Goal: Answer question/provide support

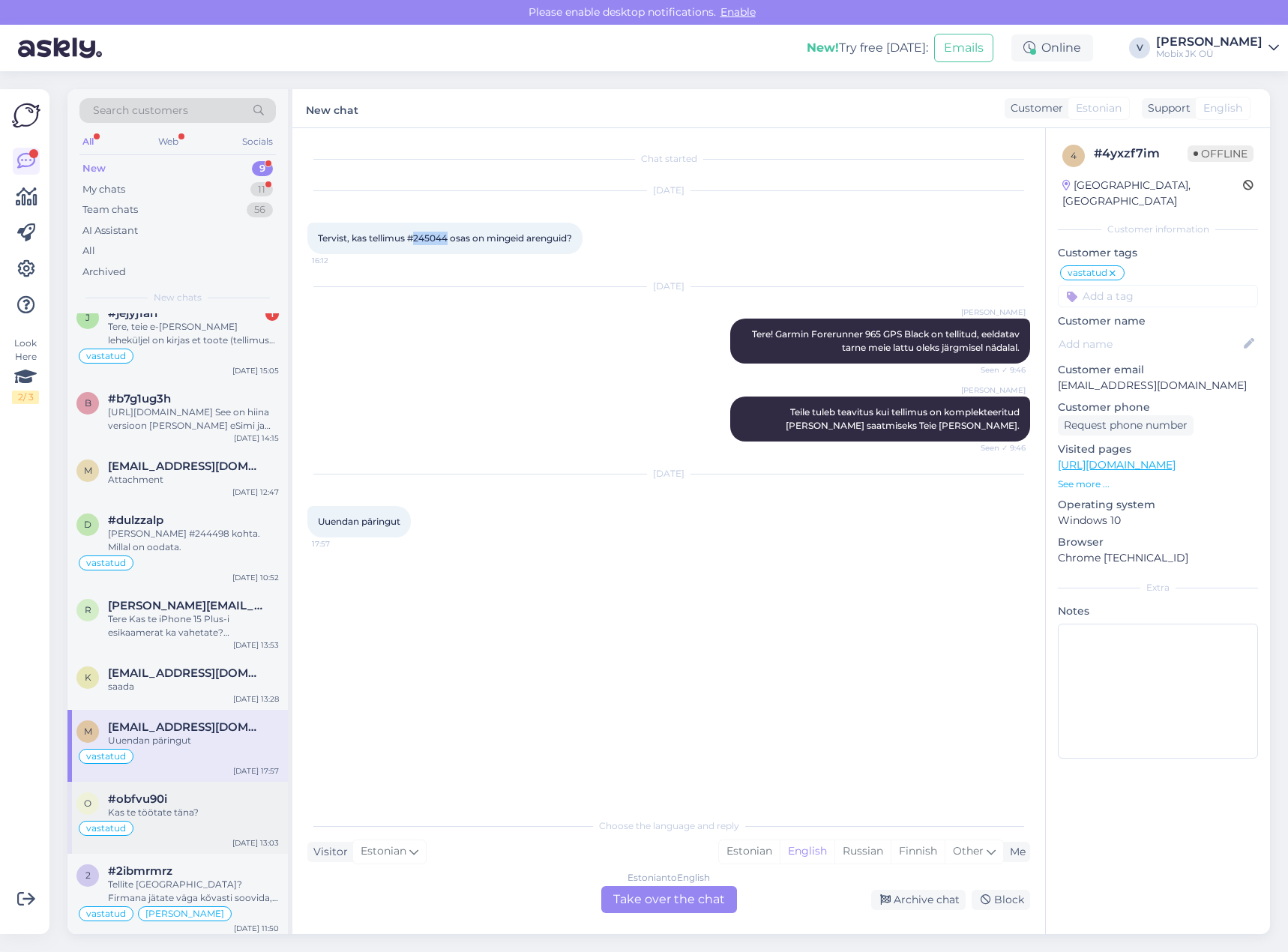
scroll to position [22, 0]
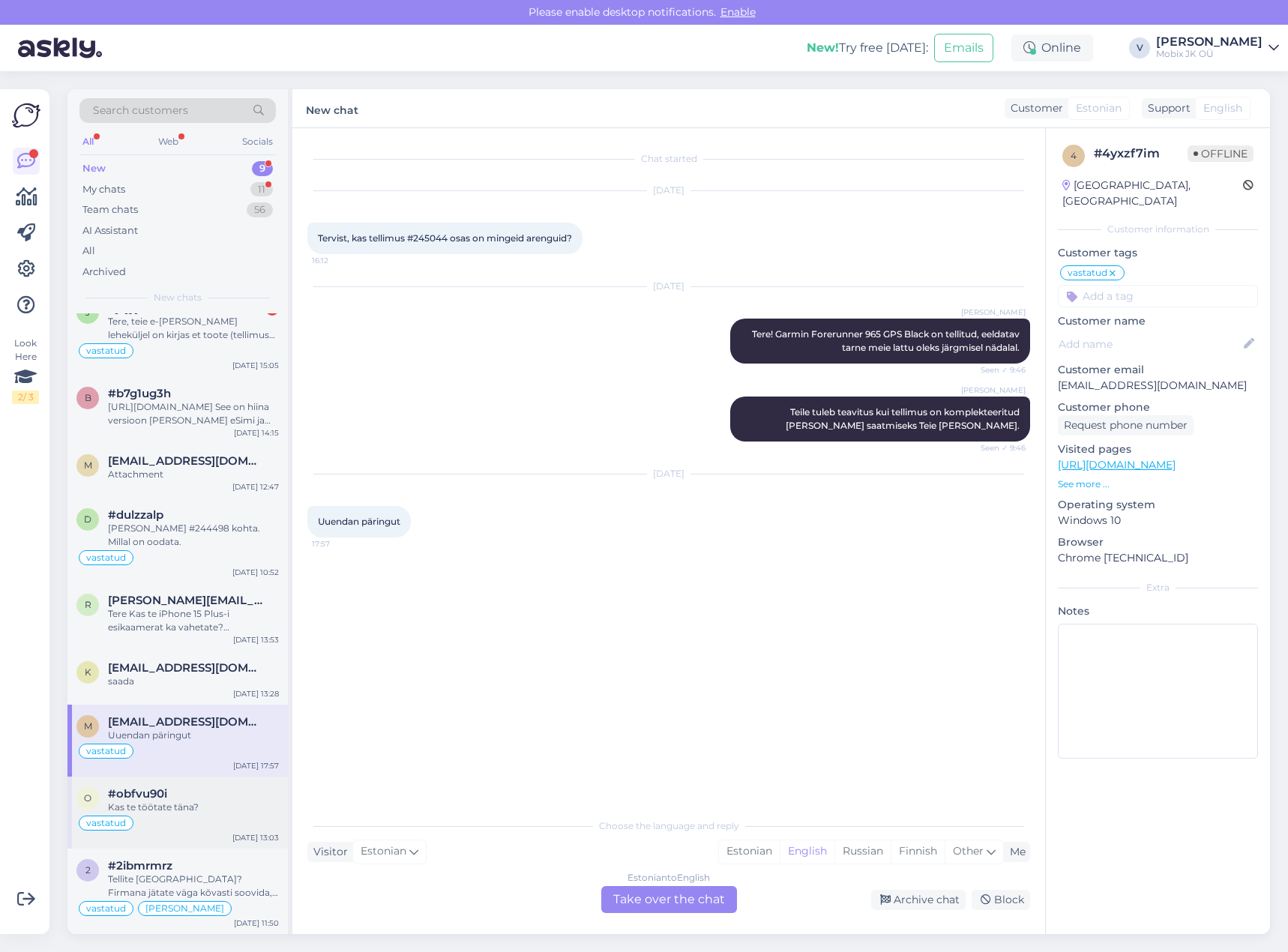
click at [183, 801] on div "Kas te töötate täna?" at bounding box center [194, 808] width 171 height 14
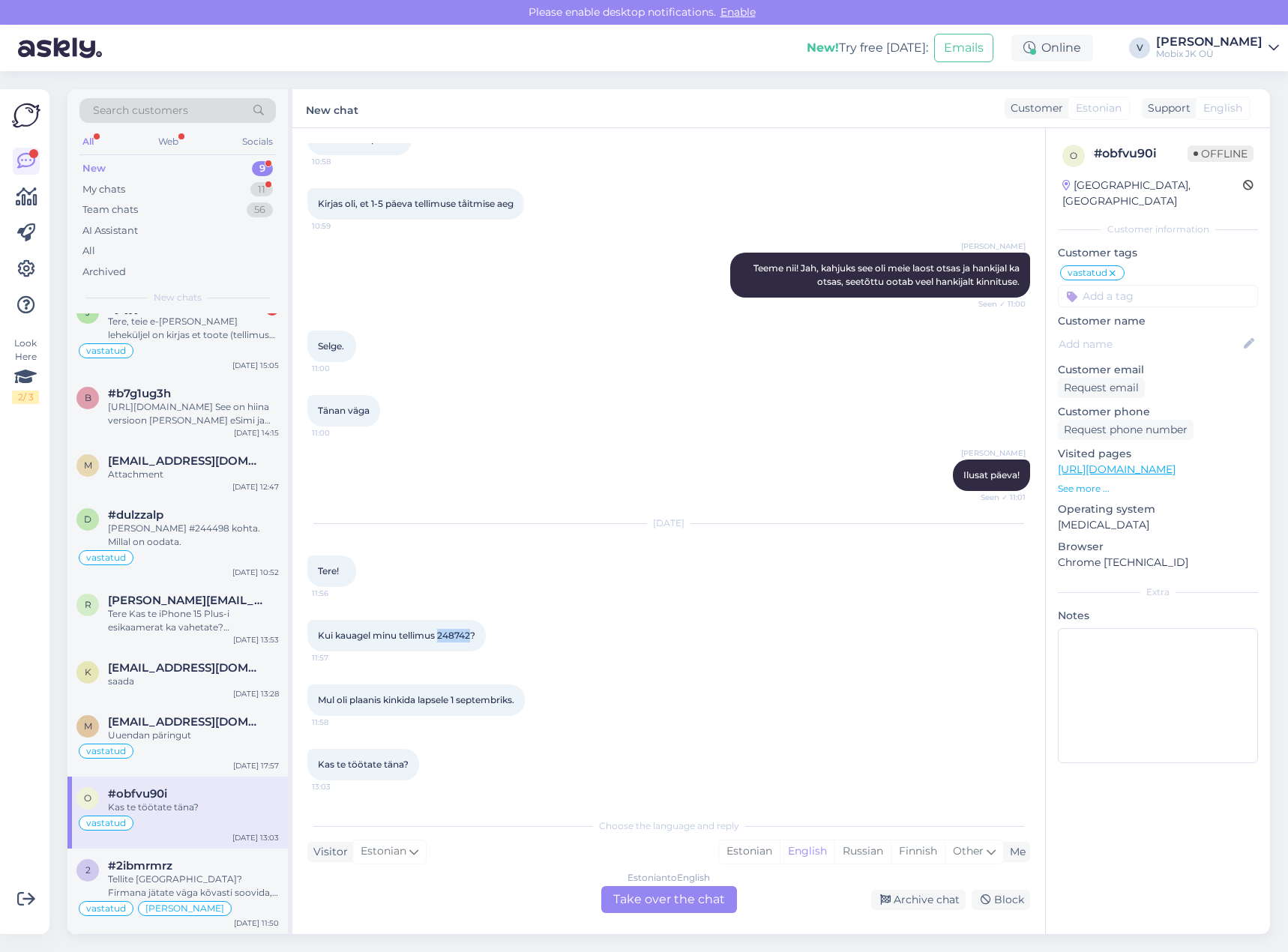
drag, startPoint x: 441, startPoint y: 633, endPoint x: 471, endPoint y: 633, distance: 30.0
click at [471, 633] on span "Kui kauagel minu tellimus 248742?" at bounding box center [397, 635] width 158 height 11
copy span "248742"
click at [1111, 285] on input at bounding box center [1159, 296] width 201 height 22
type input "tü"
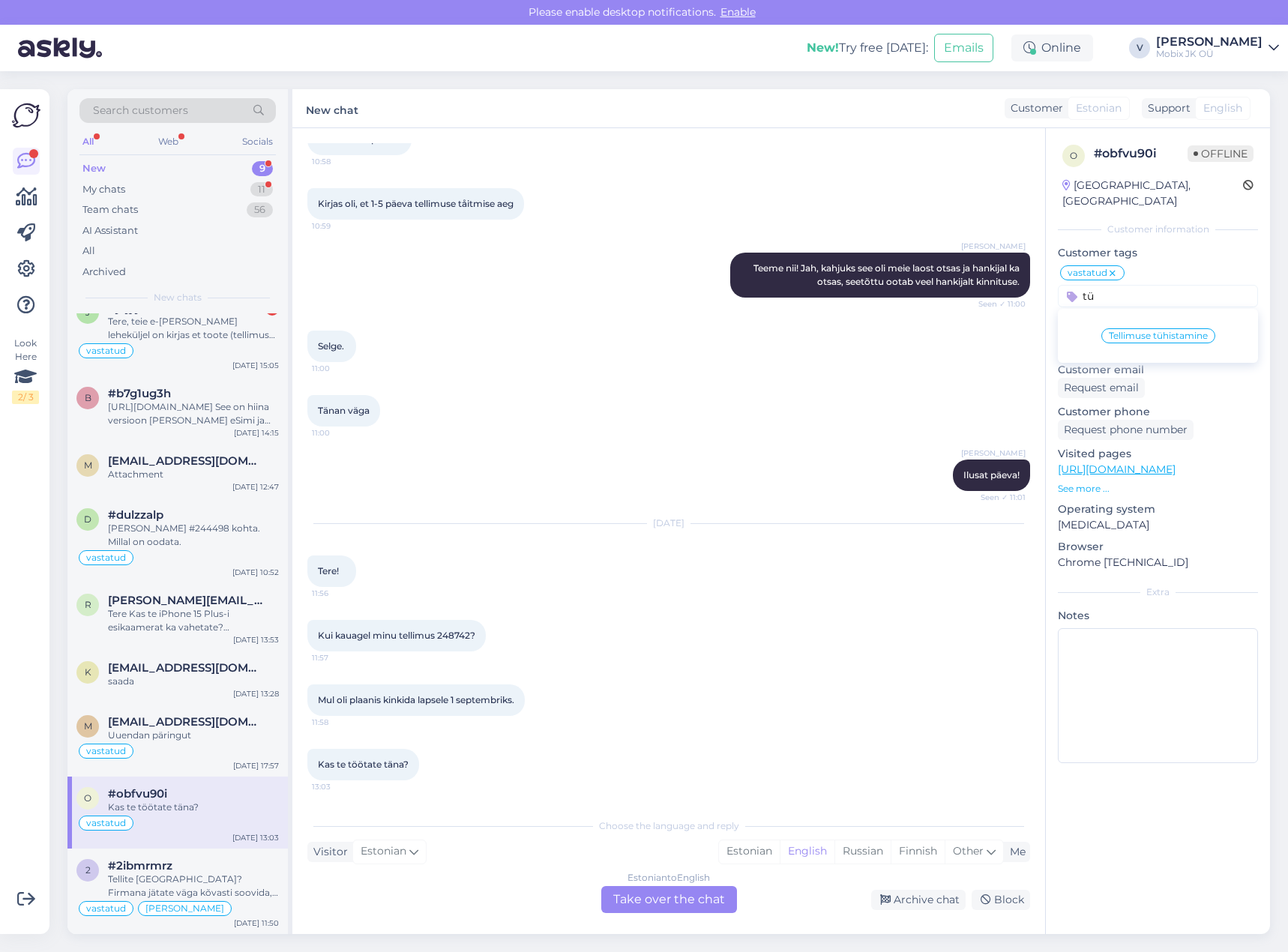
click at [1194, 332] on span "Tellimuse tühistamine" at bounding box center [1159, 336] width 99 height 9
click at [943, 895] on div "Archive chat" at bounding box center [919, 901] width 94 height 21
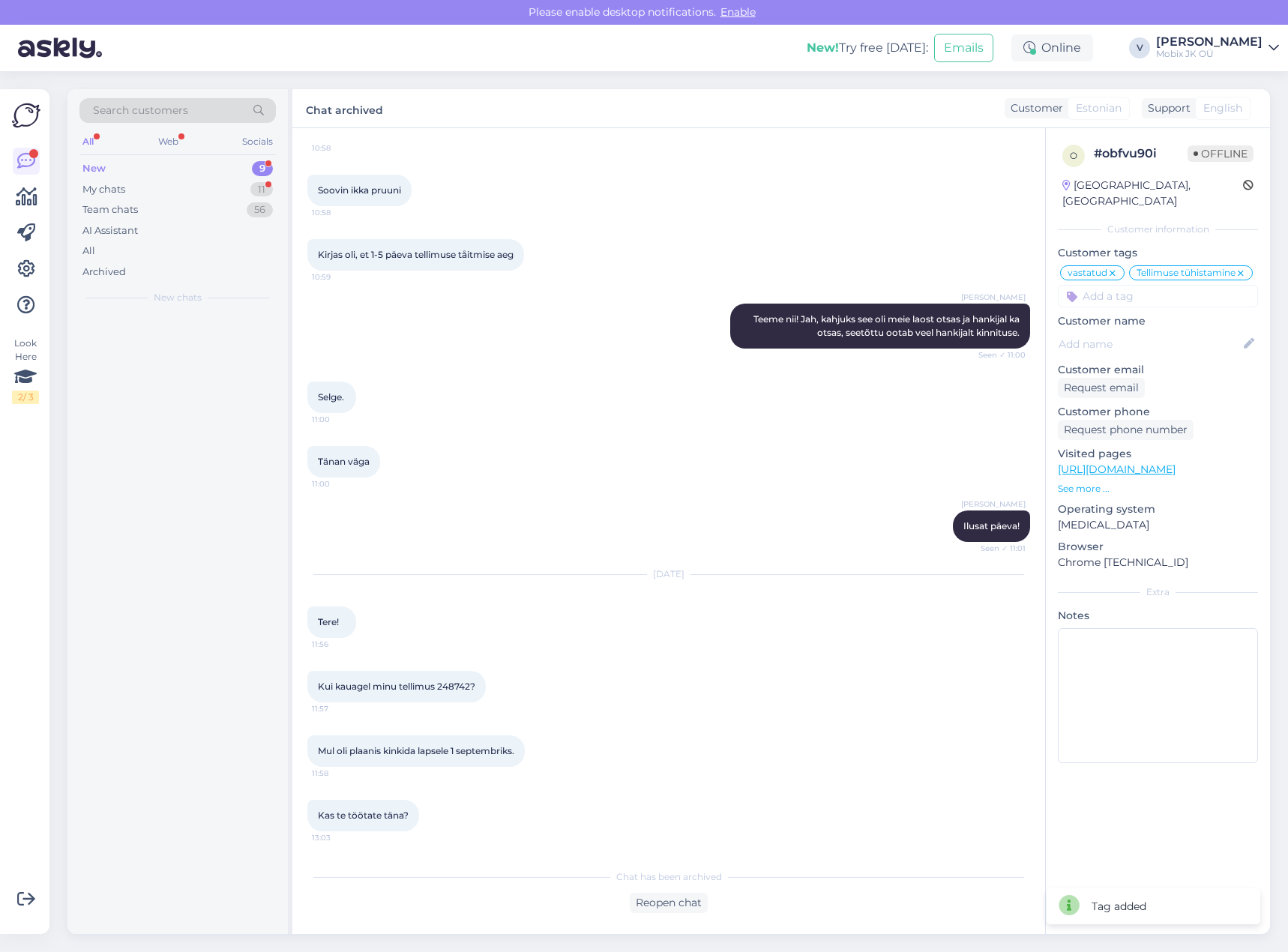
scroll to position [604, 0]
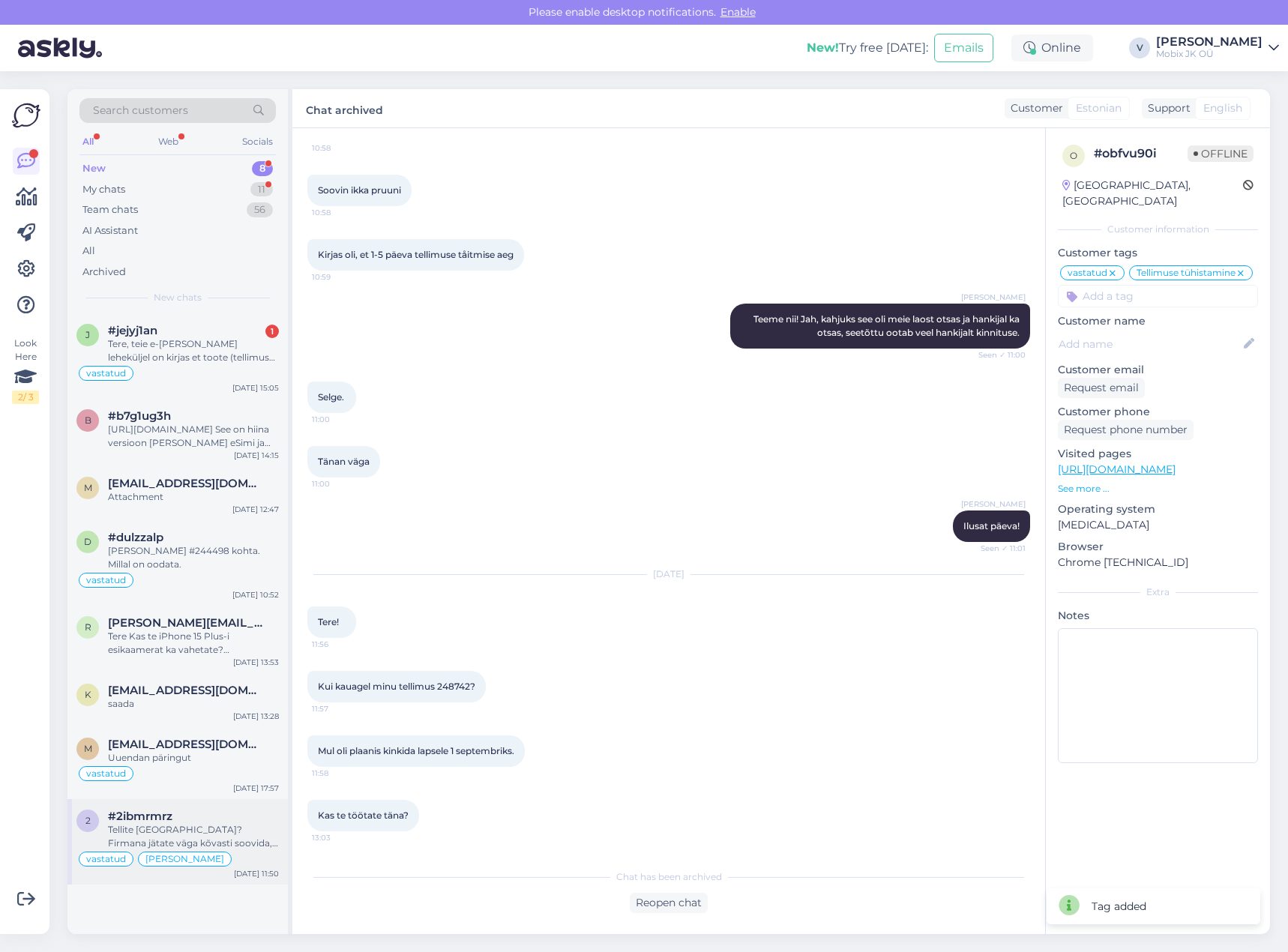
click at [198, 831] on div "Tellite [GEOGRAPHIC_DATA]? Firmana jätate väga kõvasti soovida, kuigi esinduspo…" at bounding box center [194, 837] width 171 height 27
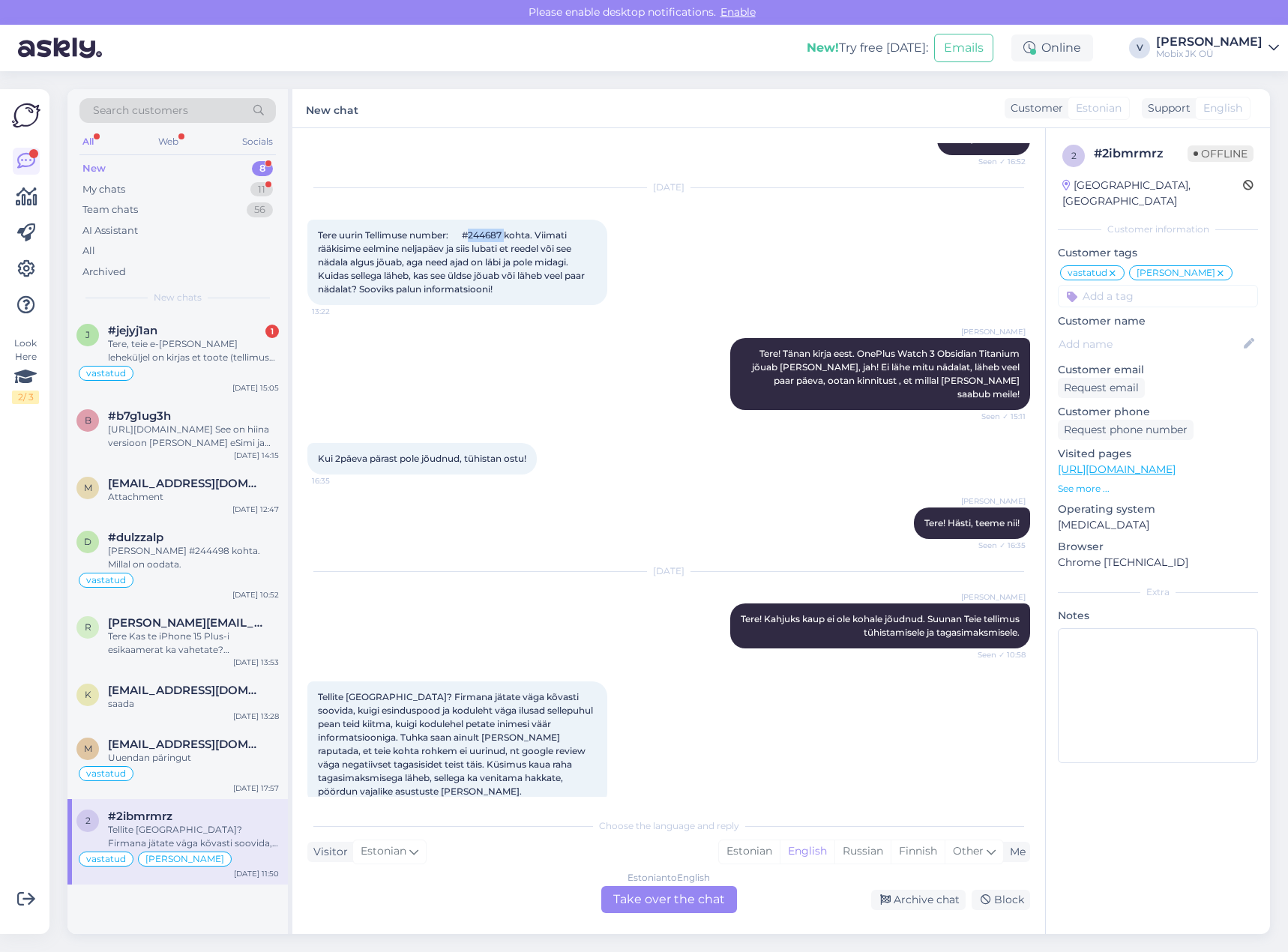
drag, startPoint x: 466, startPoint y: 224, endPoint x: 495, endPoint y: 221, distance: 29.2
click at [495, 230] on span "Tere uurin Tellimuse number: #244687 kohta. Viimati rääkisime eelmine neljapäev…" at bounding box center [452, 262] width 269 height 65
copy span "244687"
click at [200, 765] on div "vastatud" at bounding box center [177, 774] width 202 height 18
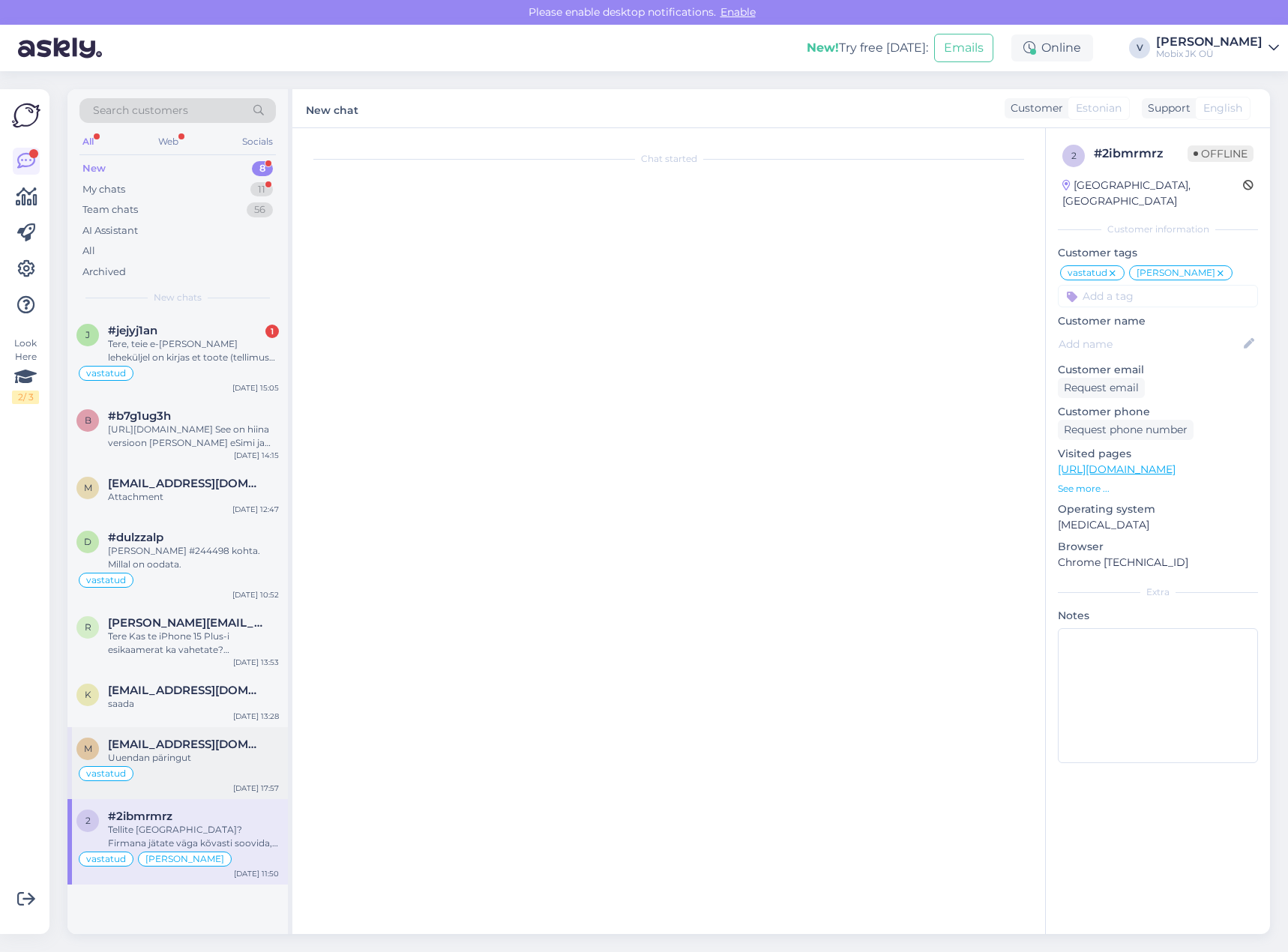
scroll to position [0, 0]
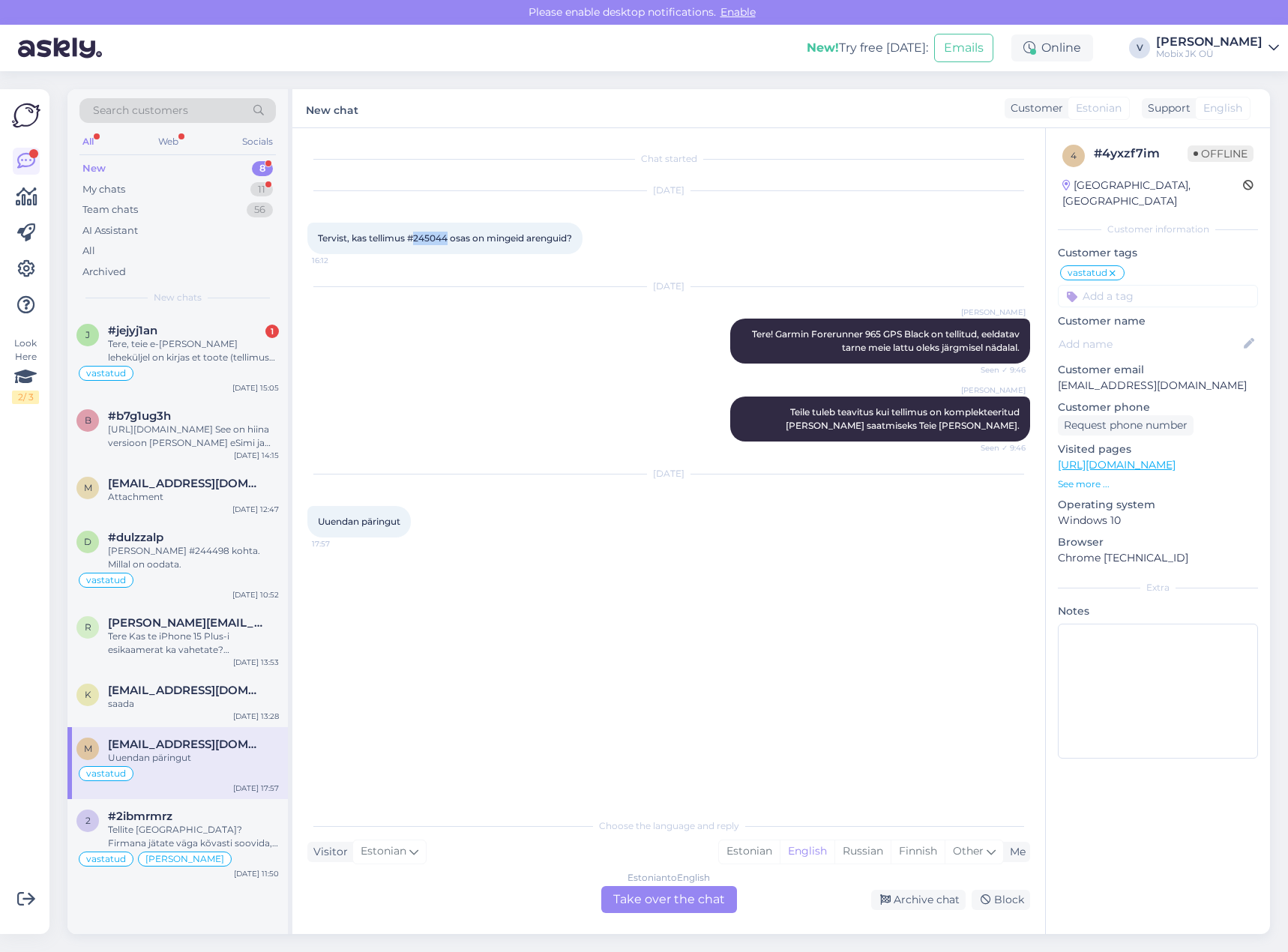
drag, startPoint x: 415, startPoint y: 237, endPoint x: 448, endPoint y: 238, distance: 33.0
click at [448, 238] on span "Tervist, kas tellimus #245044 osas on mingeid arenguid?" at bounding box center [445, 237] width 255 height 11
copy span "245044"
click at [243, 706] on div "saada" at bounding box center [194, 704] width 171 height 14
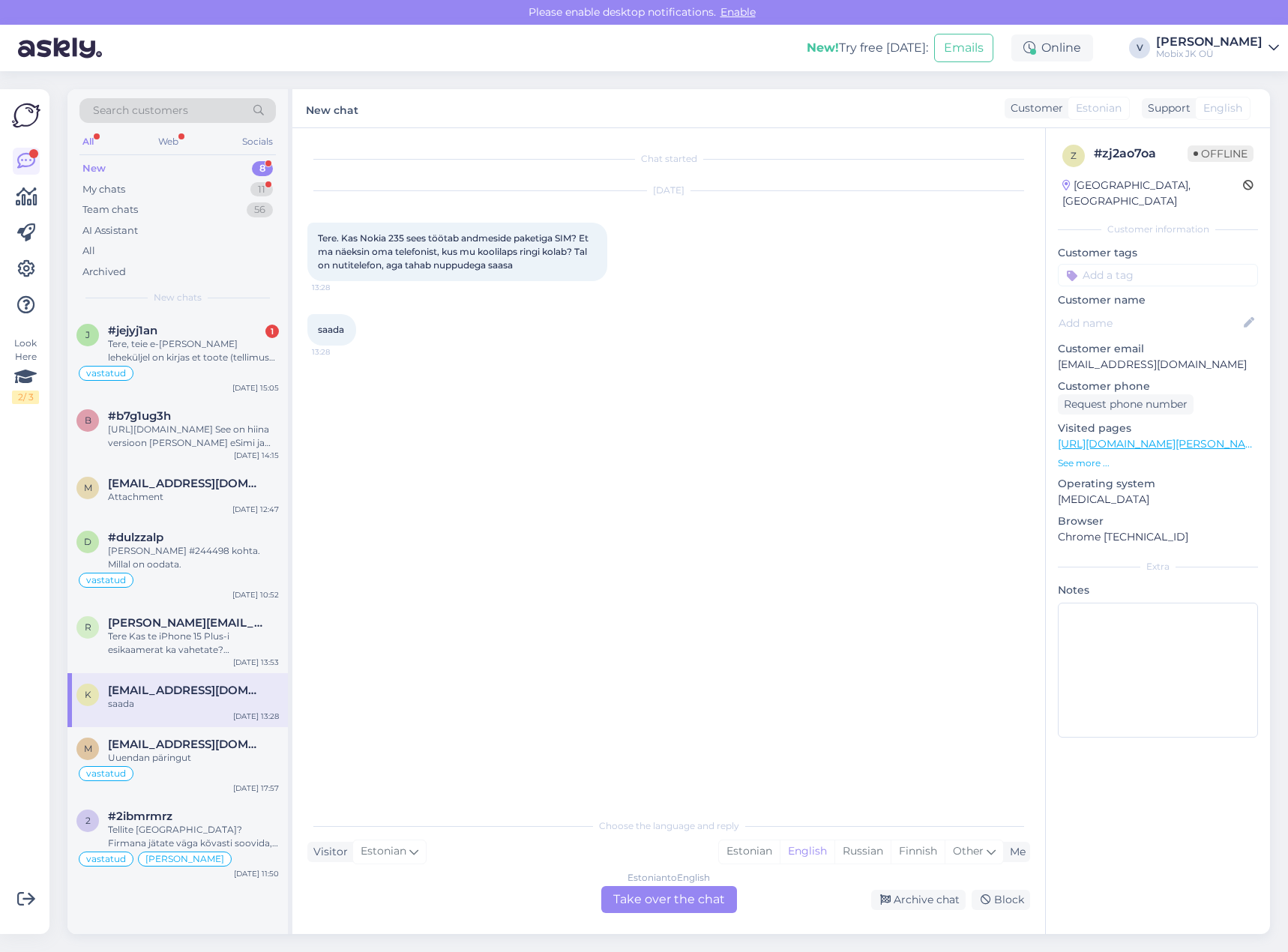
click at [700, 908] on div "Estonian to English Take over the chat" at bounding box center [669, 900] width 135 height 27
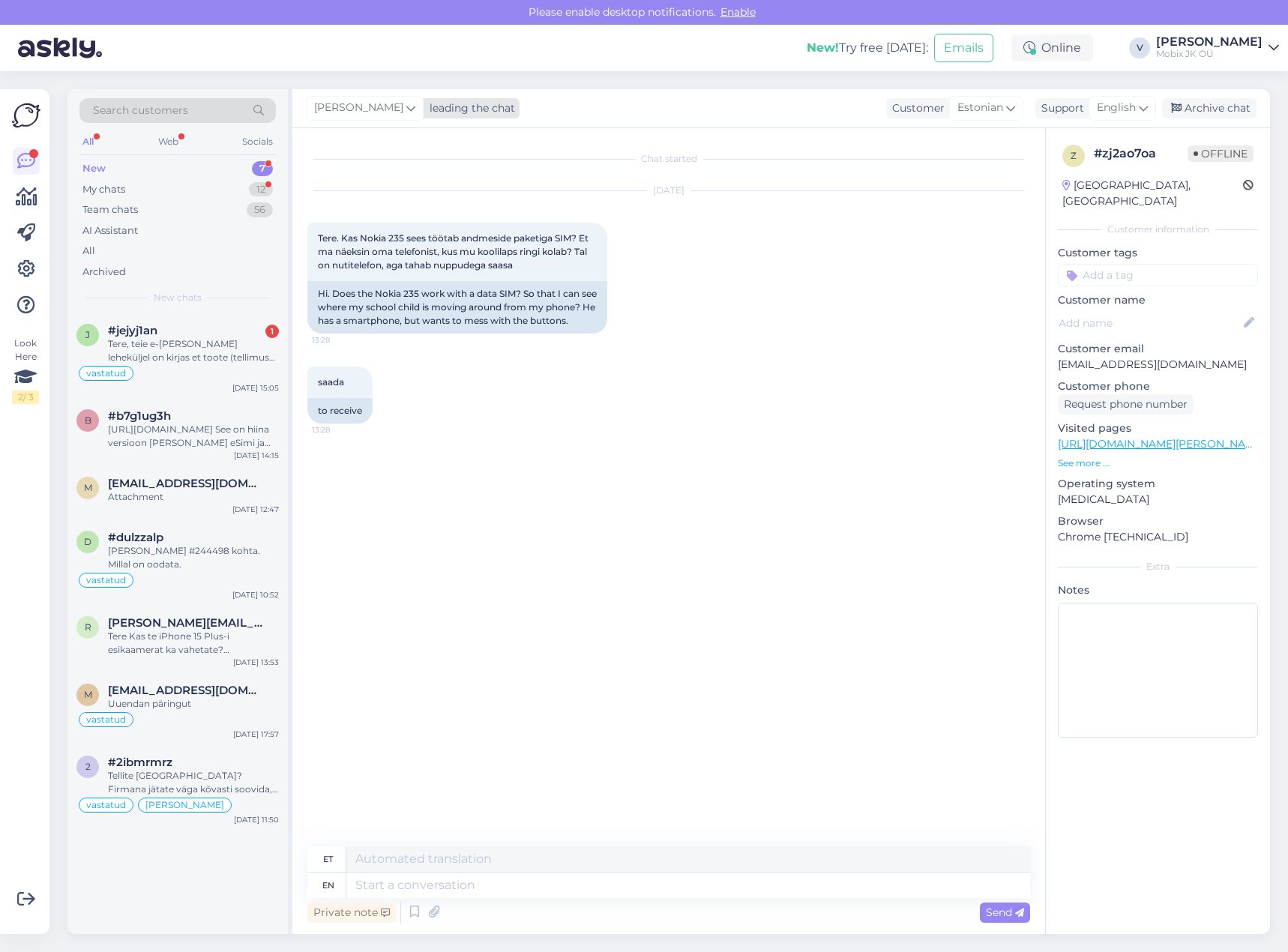
click at [423, 110] on div "leading the chat" at bounding box center [469, 108] width 92 height 15
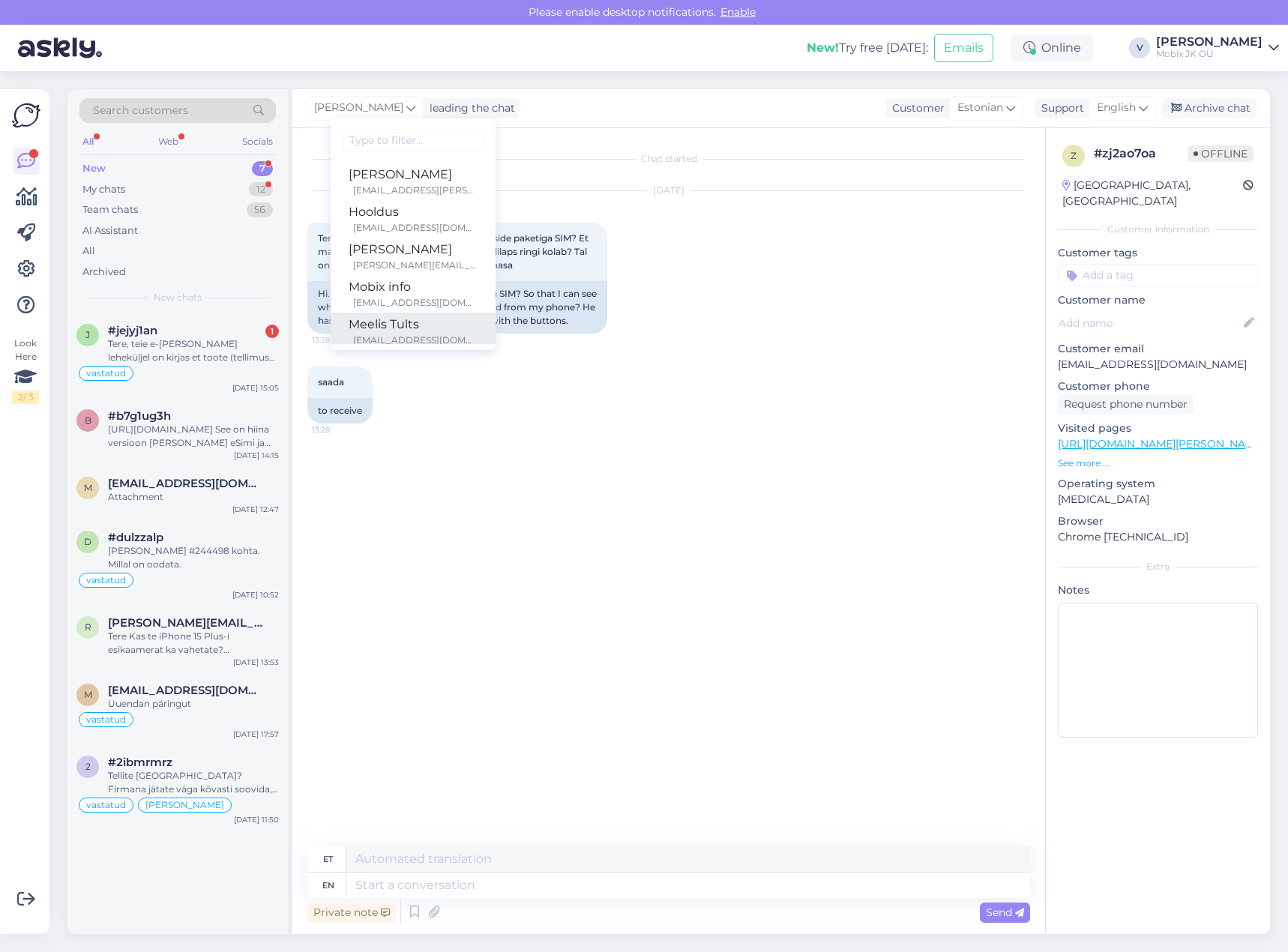
click at [398, 321] on div "Meelis Tults" at bounding box center [413, 324] width 129 height 18
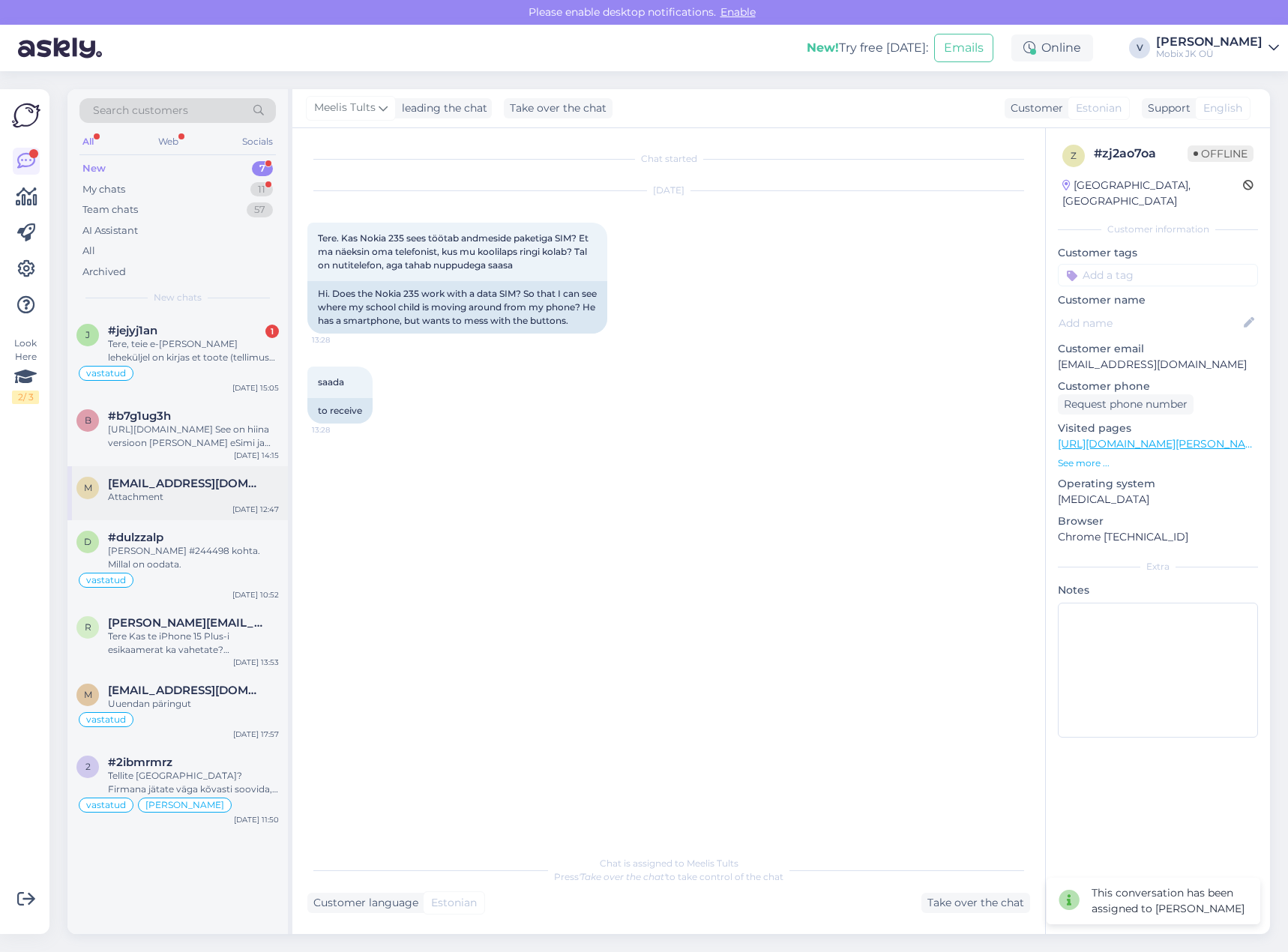
click at [201, 501] on div "Attachment" at bounding box center [194, 497] width 171 height 14
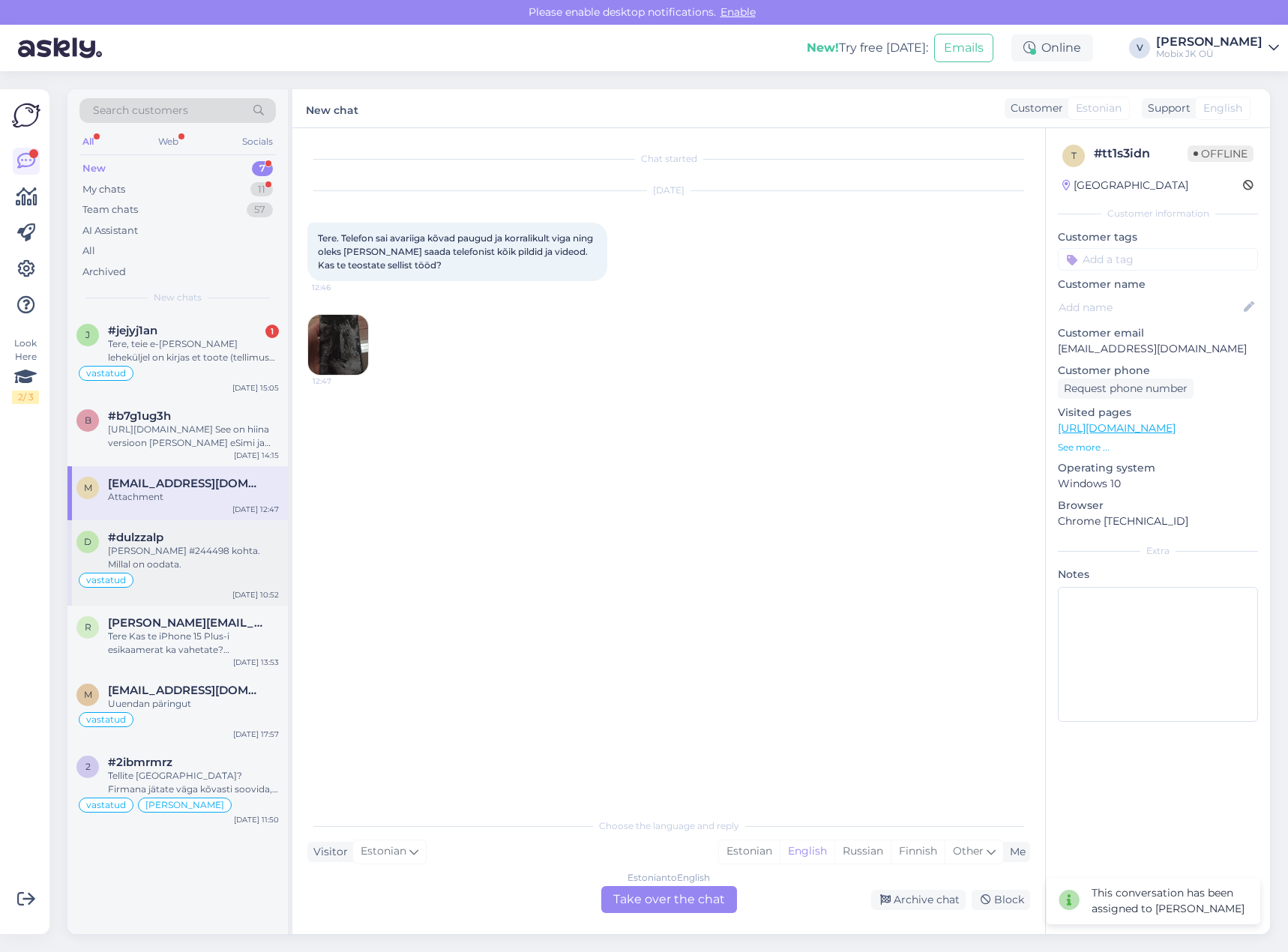
click at [206, 552] on div "[PERSON_NAME] #244498 kohta. Millal on oodata." at bounding box center [194, 558] width 171 height 27
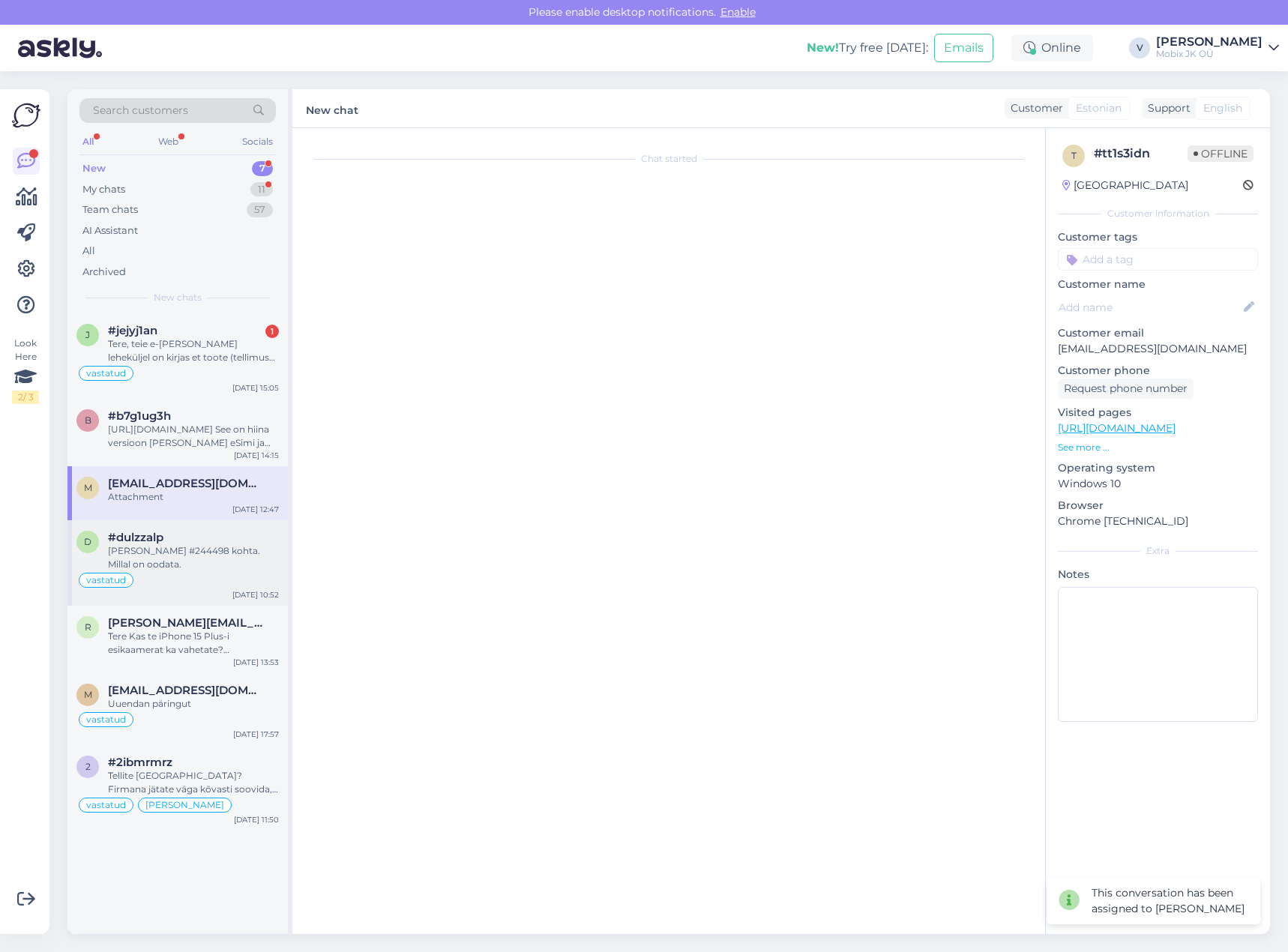
scroll to position [448, 0]
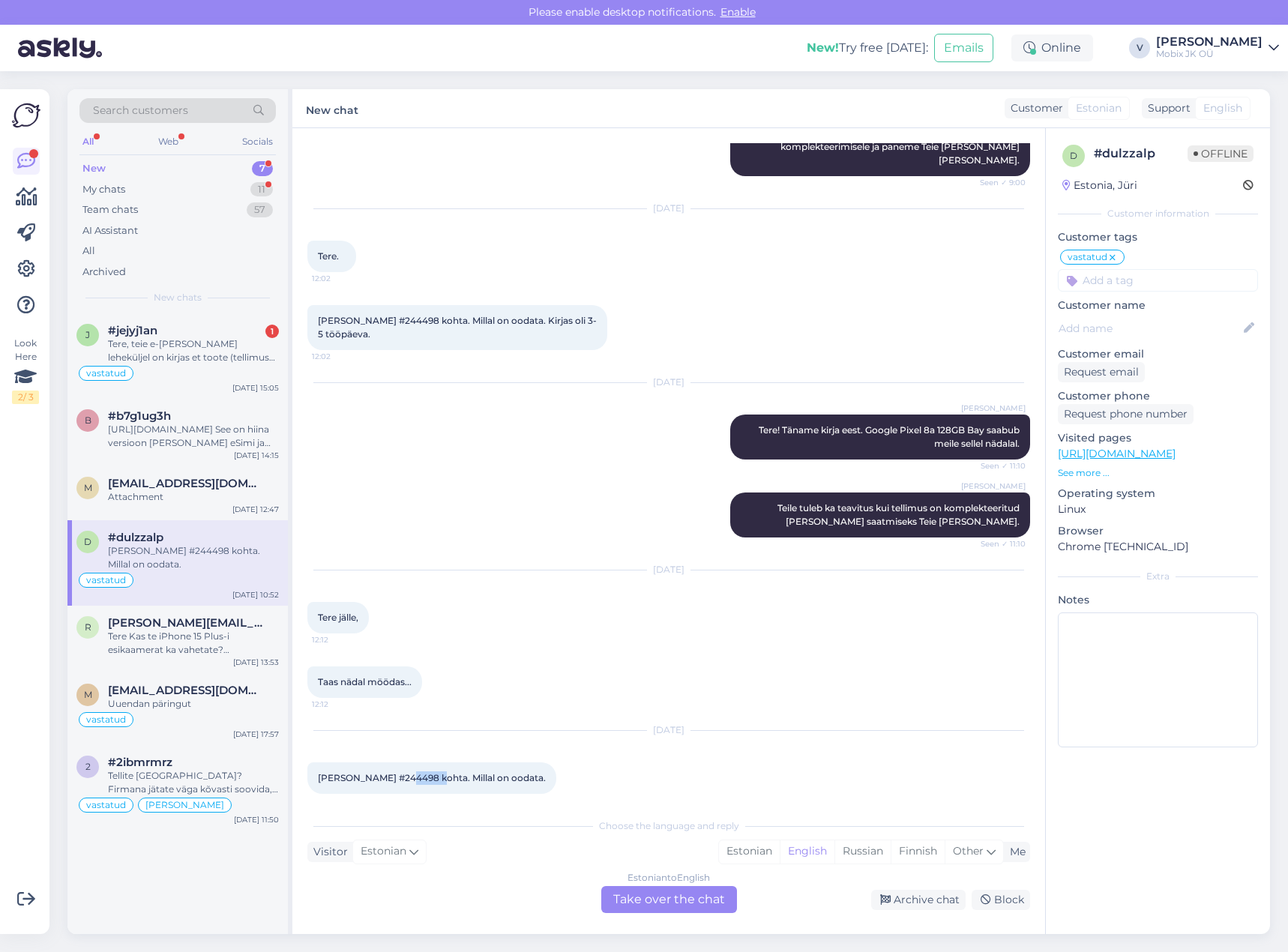
drag, startPoint x: 399, startPoint y: 761, endPoint x: 431, endPoint y: 760, distance: 32.0
click at [431, 772] on span "[PERSON_NAME] #244498 kohta. Millal on oodata." at bounding box center [432, 777] width 228 height 11
copy span "244498"
click at [225, 360] on div "Tere, teie e-[PERSON_NAME] leheküljel on kirjas et toote (tellimus nr 238292) t…" at bounding box center [194, 351] width 171 height 27
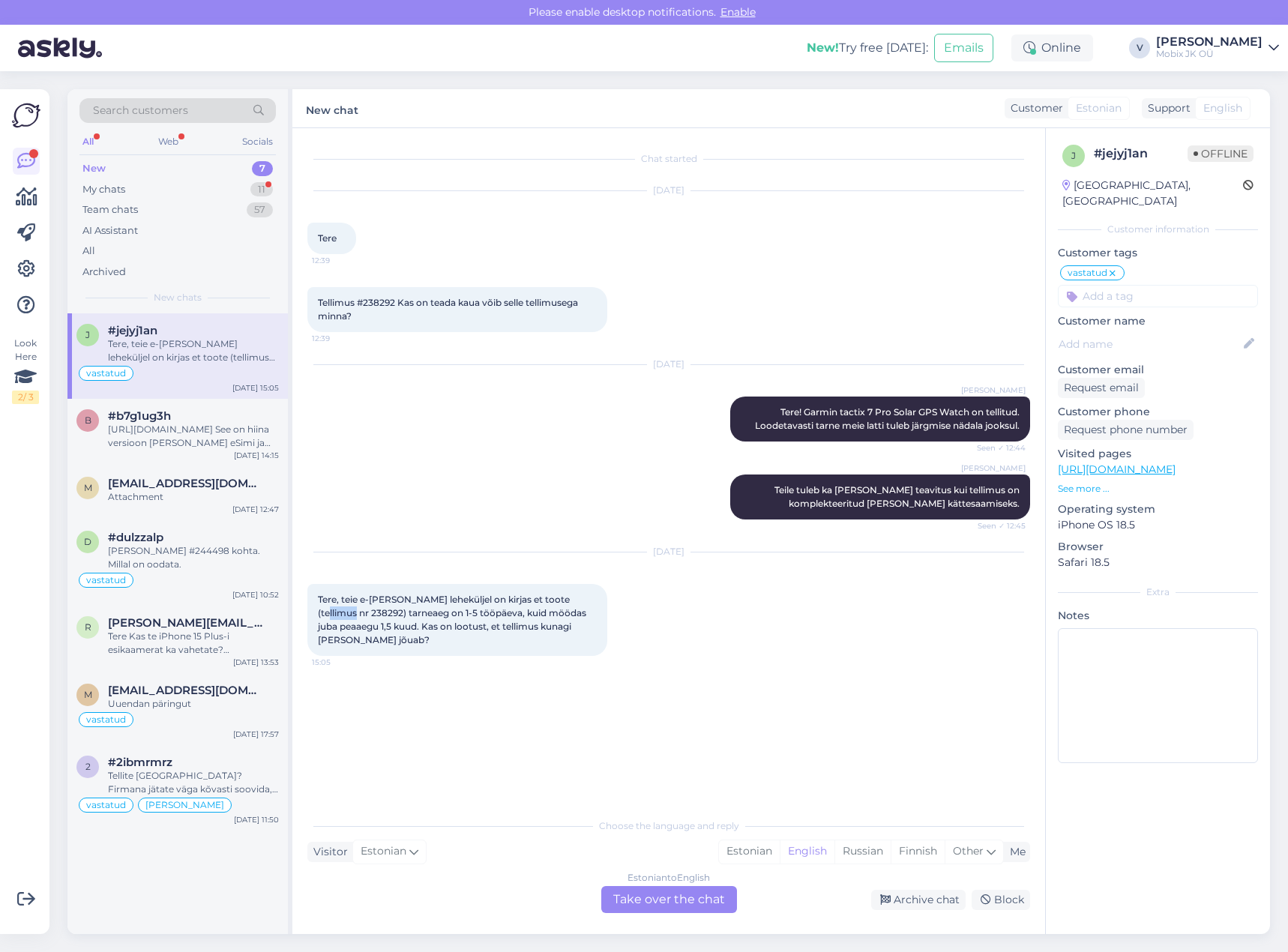
drag, startPoint x: 318, startPoint y: 614, endPoint x: 348, endPoint y: 614, distance: 30.0
click at [348, 614] on span "Tere, teie e-[PERSON_NAME] leheküljel on kirjas et toote (tellimus nr 238292) t…" at bounding box center [453, 620] width 271 height 51
copy span "238292"
click at [213, 500] on div "Attachment" at bounding box center [194, 497] width 171 height 14
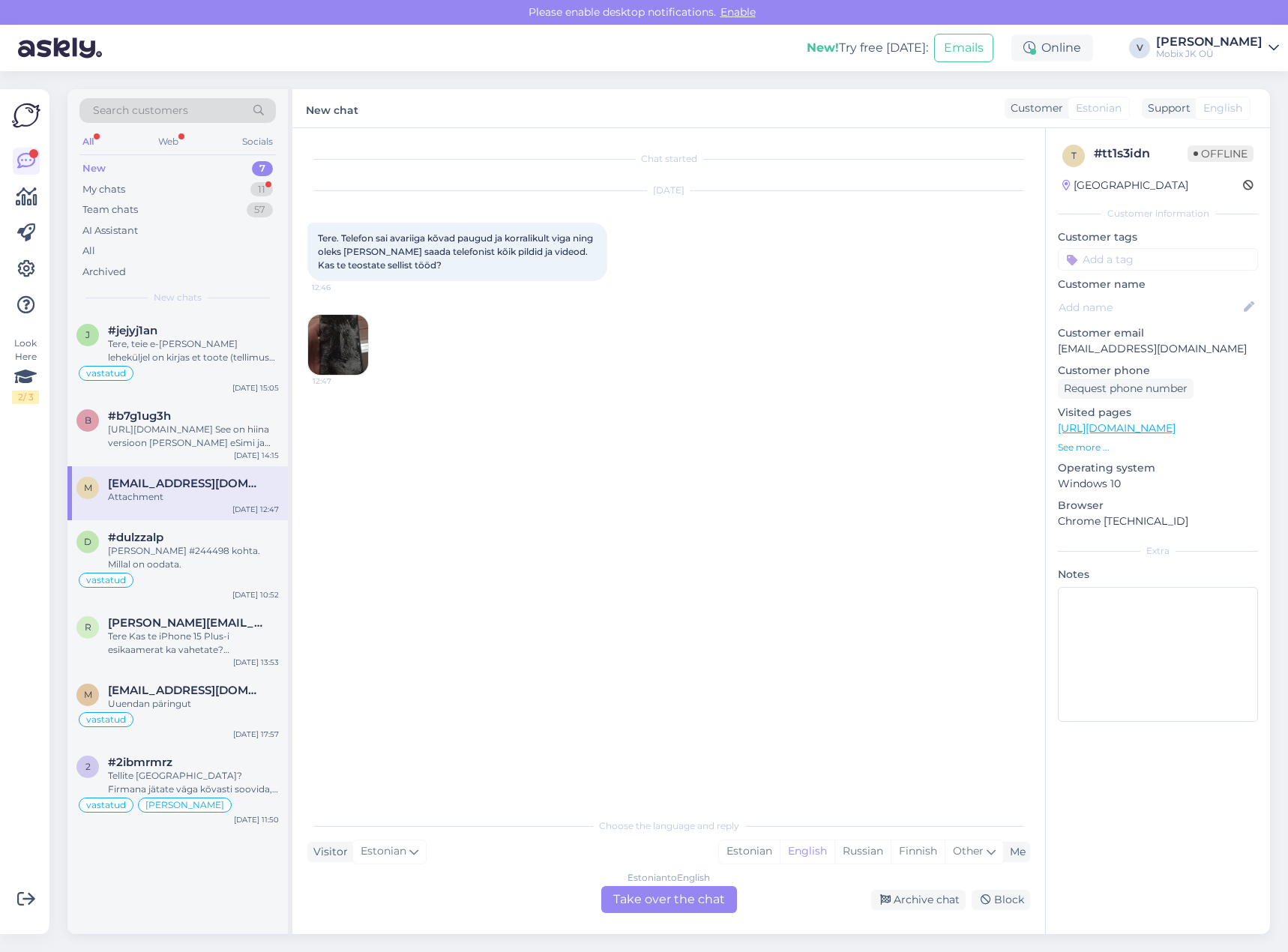
click at [354, 340] on img at bounding box center [338, 345] width 60 height 60
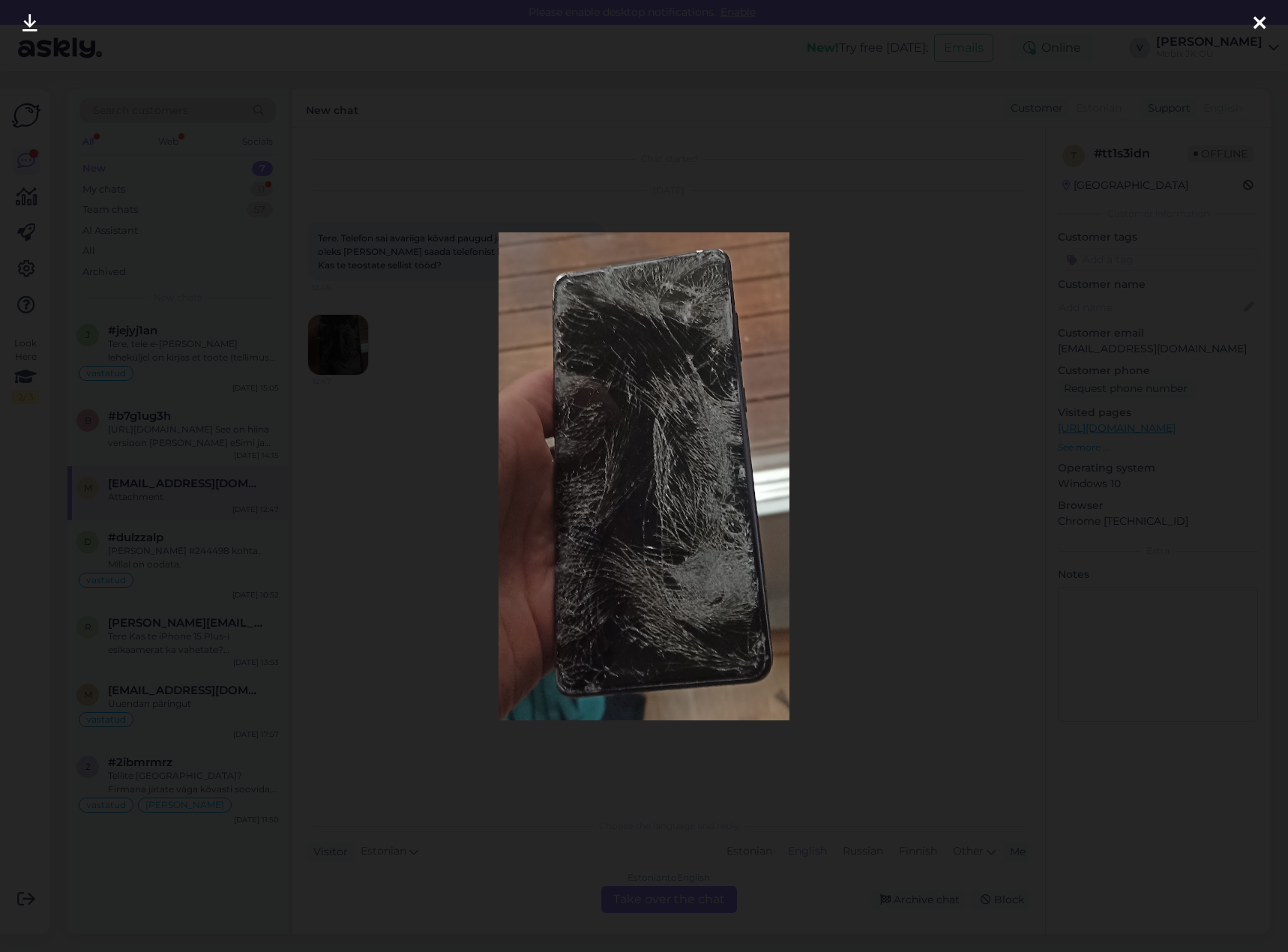
click at [1270, 22] on div at bounding box center [1260, 23] width 30 height 47
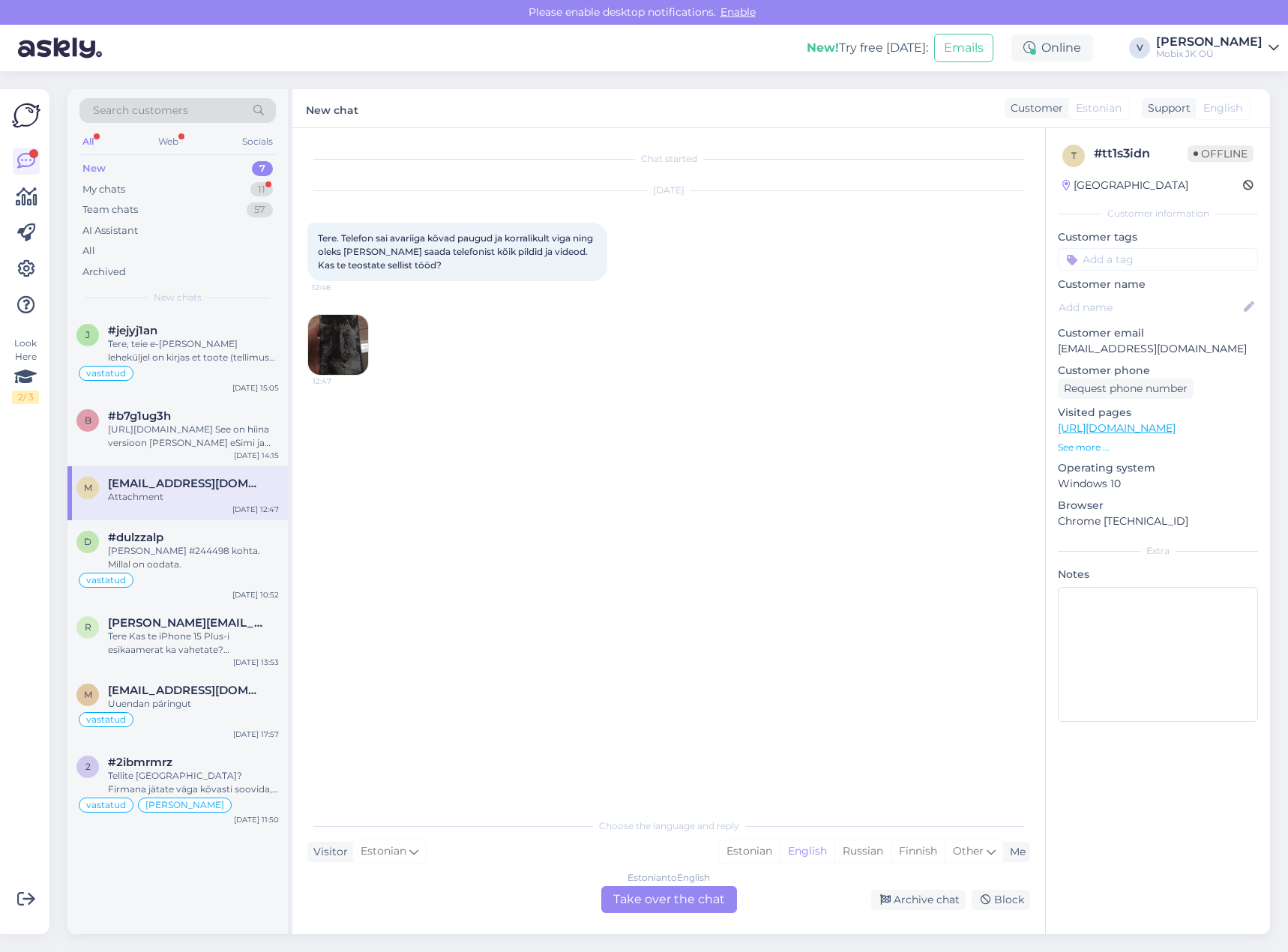
click at [722, 895] on div "Estonian to English Take over the chat" at bounding box center [669, 900] width 135 height 27
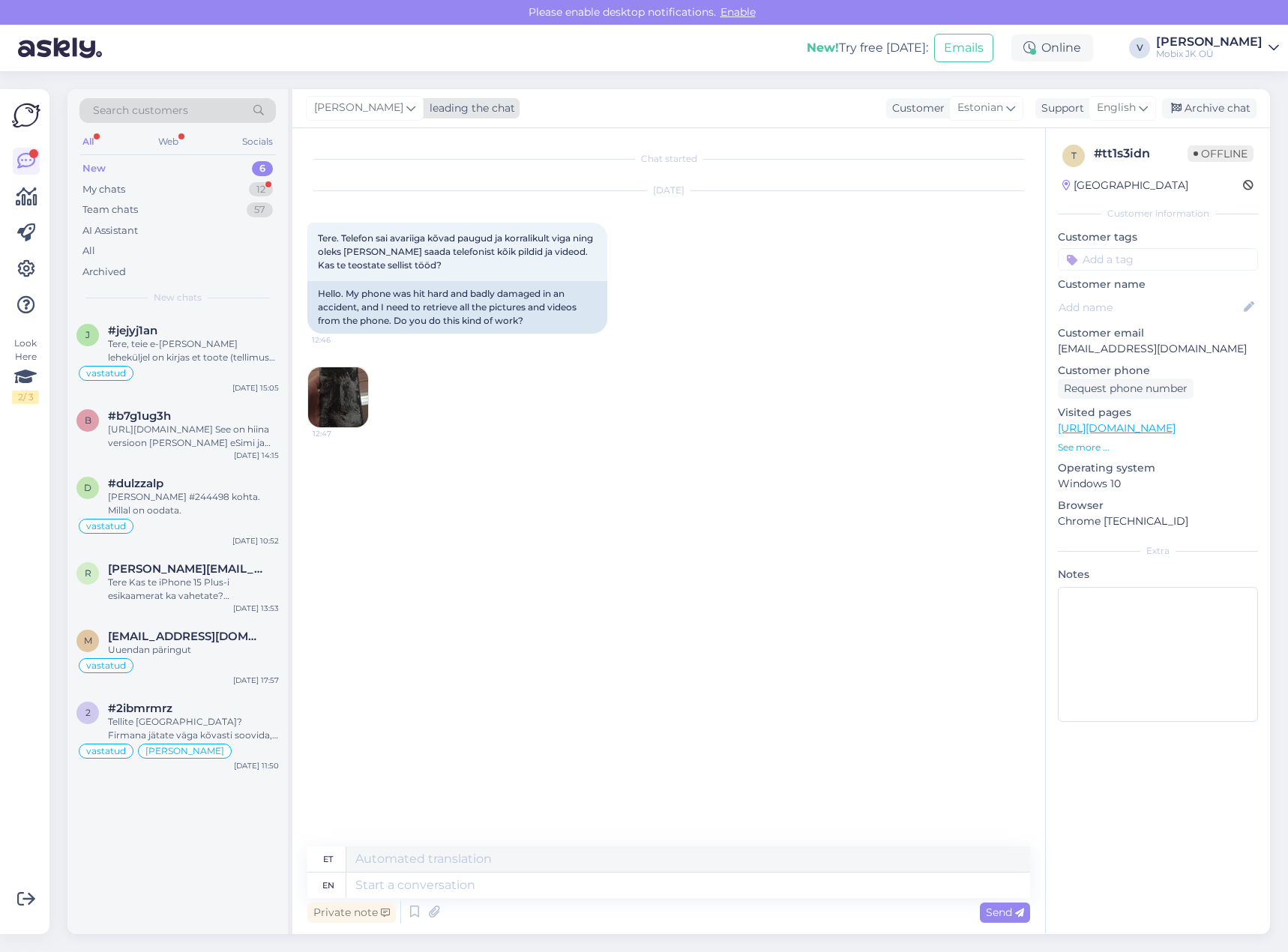
click at [423, 105] on div "leading the chat" at bounding box center [469, 108] width 92 height 15
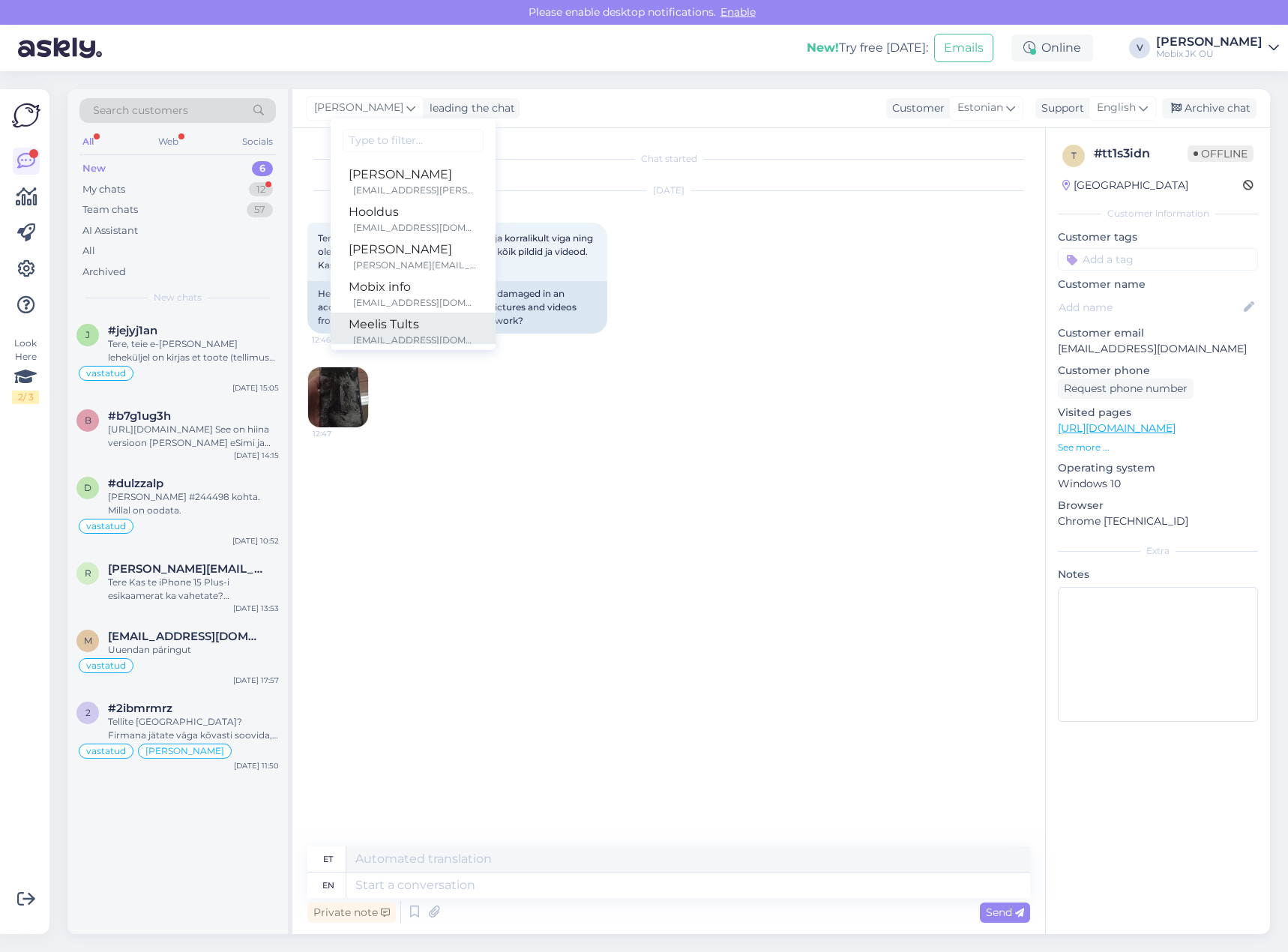
click at [387, 322] on div "Meelis Tults" at bounding box center [413, 324] width 129 height 18
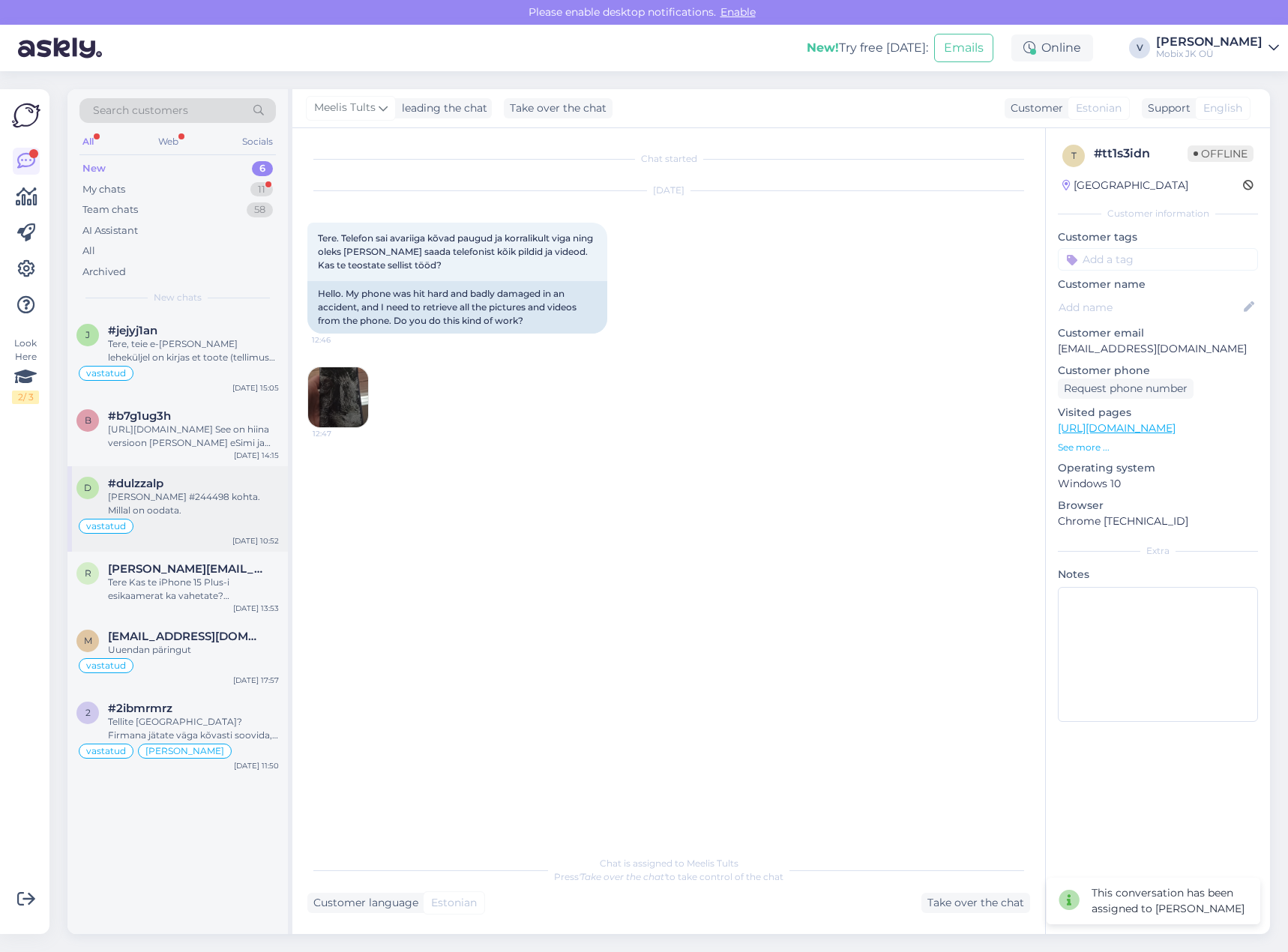
click at [218, 499] on div "[PERSON_NAME] #244498 kohta. Millal on oodata." at bounding box center [194, 504] width 171 height 27
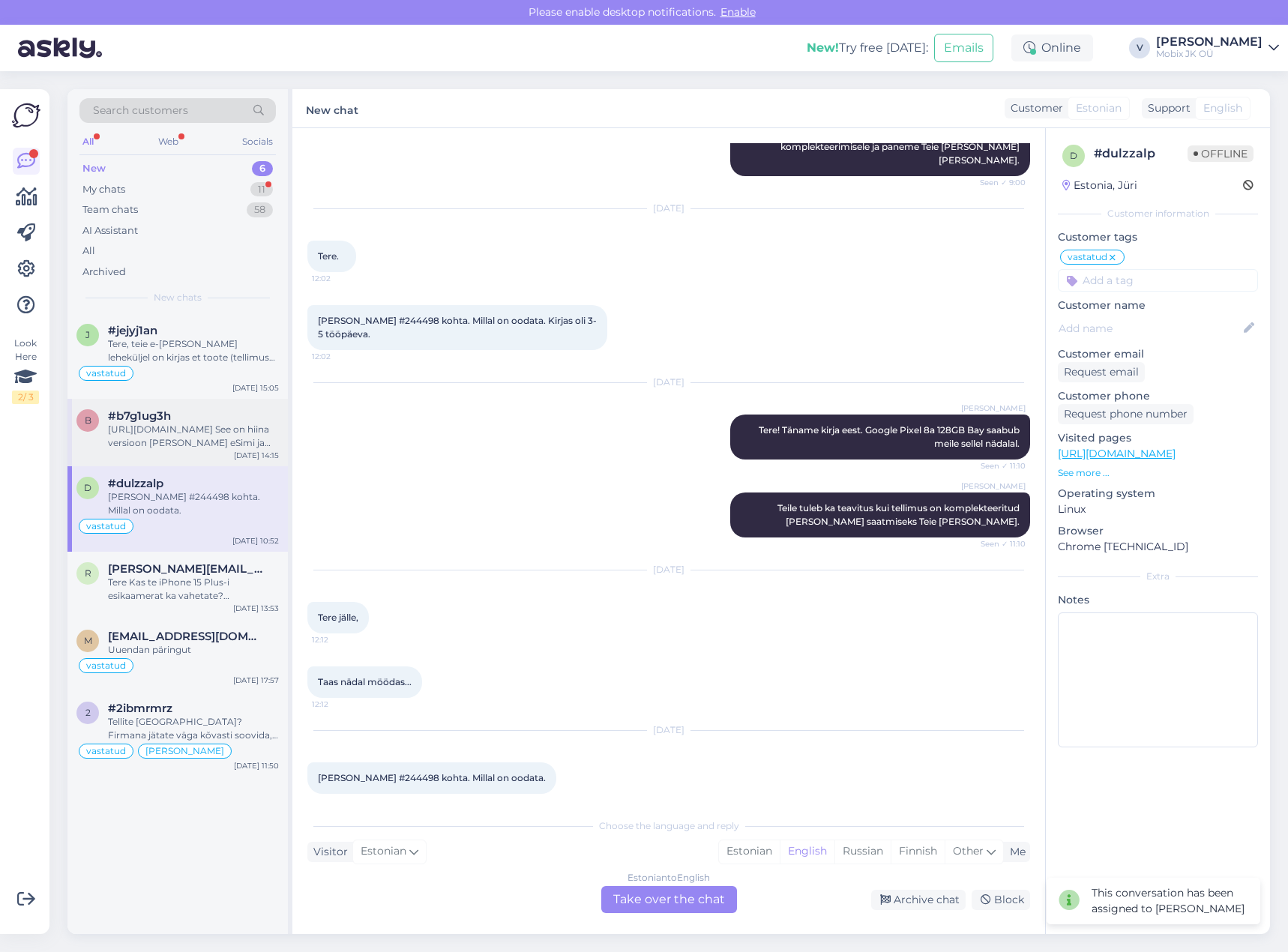
click at [191, 452] on div "b #b7g1ug3h [URL][DOMAIN_NAME] See on hiina versioon [PERSON_NAME] eSimi ja col…" at bounding box center [177, 433] width 220 height 68
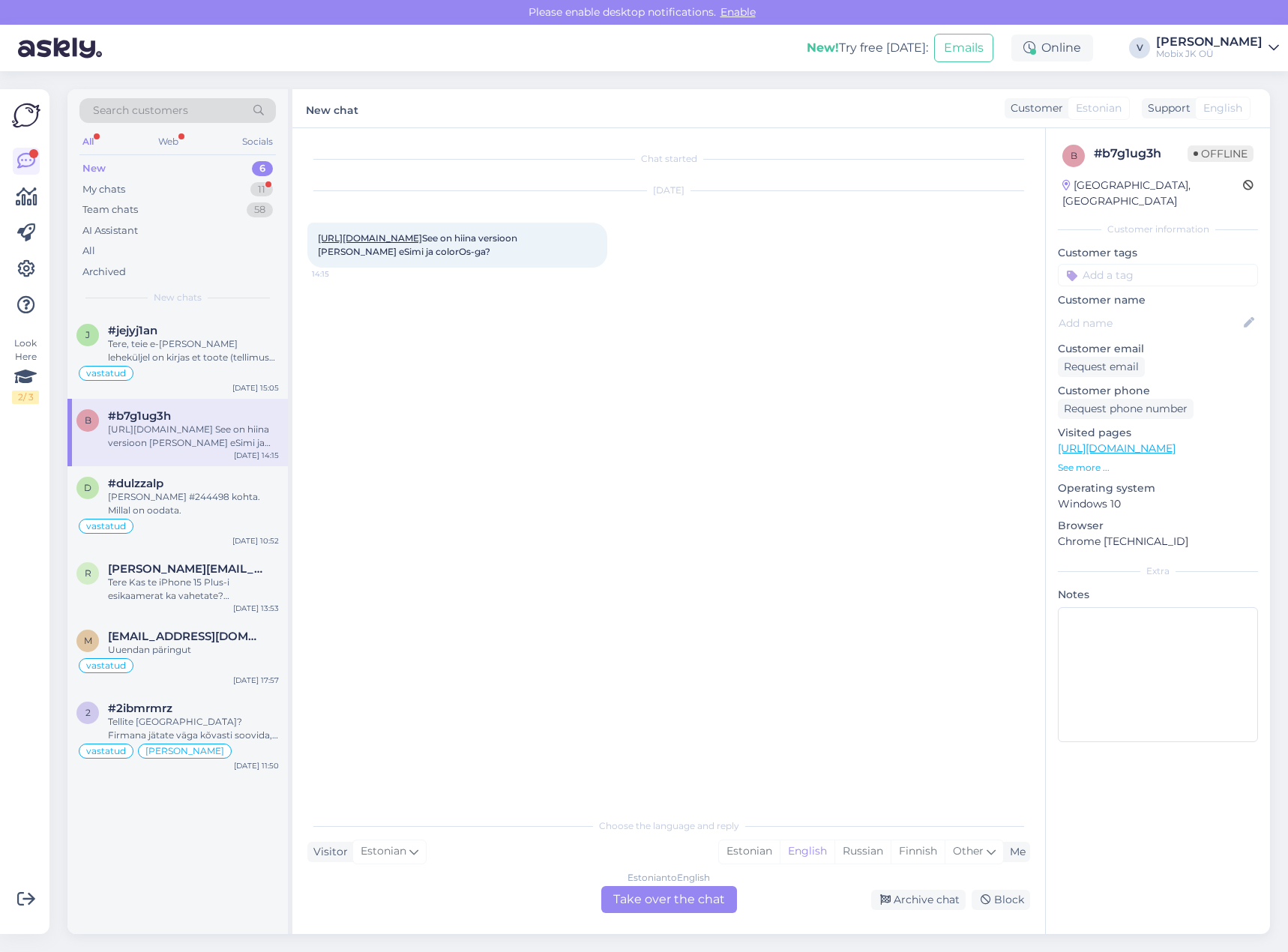
click at [422, 234] on link "[URL][DOMAIN_NAME]" at bounding box center [370, 237] width 105 height 11
drag, startPoint x: 754, startPoint y: 854, endPoint x: 717, endPoint y: 892, distance: 53.0
click at [754, 854] on div "Estonian" at bounding box center [749, 852] width 61 height 22
click at [713, 893] on div "Estonian to Estonian Take over the chat" at bounding box center [669, 900] width 135 height 27
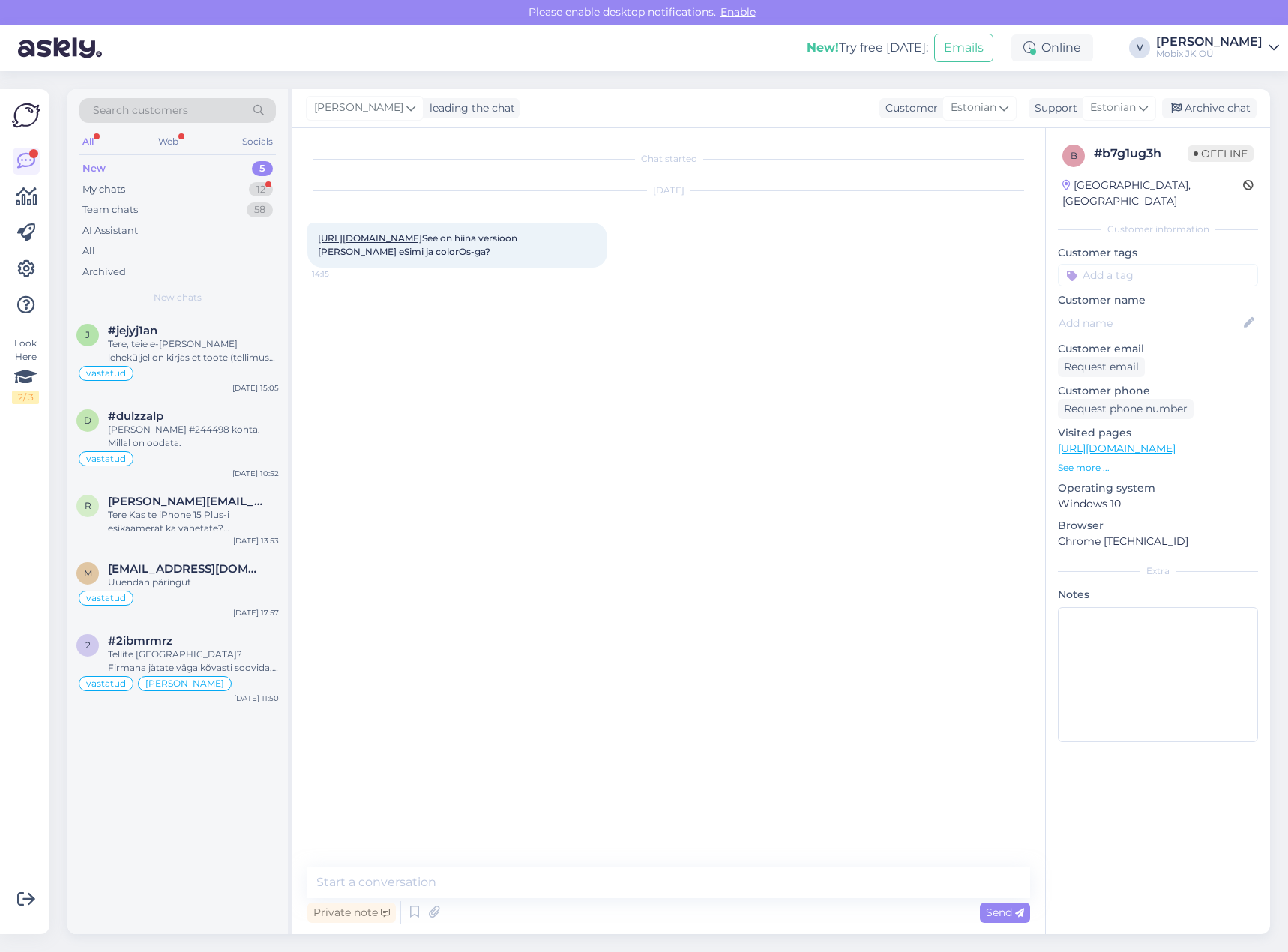
click at [698, 880] on textarea at bounding box center [669, 883] width 723 height 32
type textarea "Tere!"
type textarea "O"
type textarea "Hiina versioon Oneplus 13 töötab ColorOS 15-ga. eSIM tõenäoliselt on olemas, ag…"
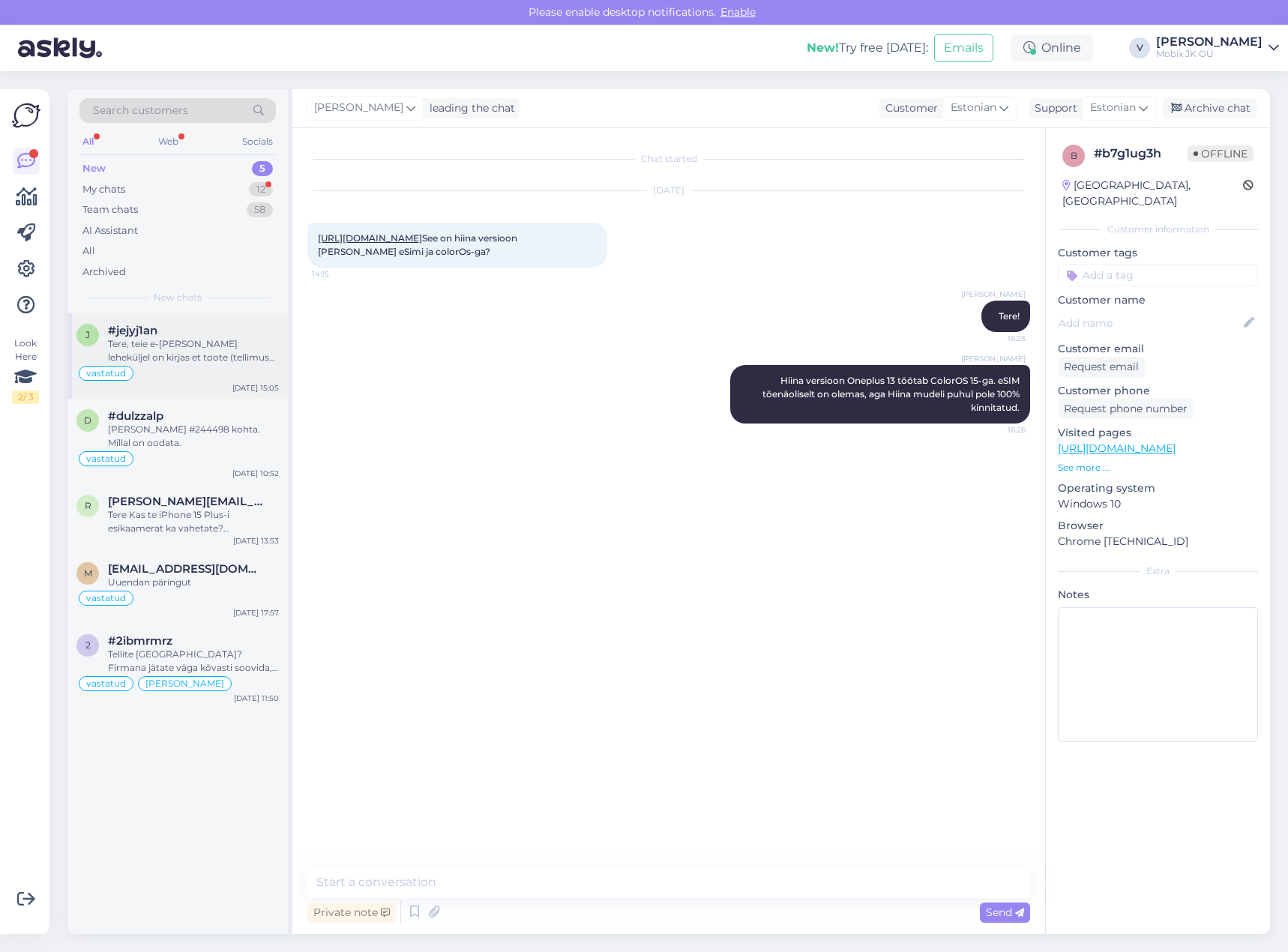
click at [200, 336] on div "#jejyj1an" at bounding box center [194, 331] width 171 height 14
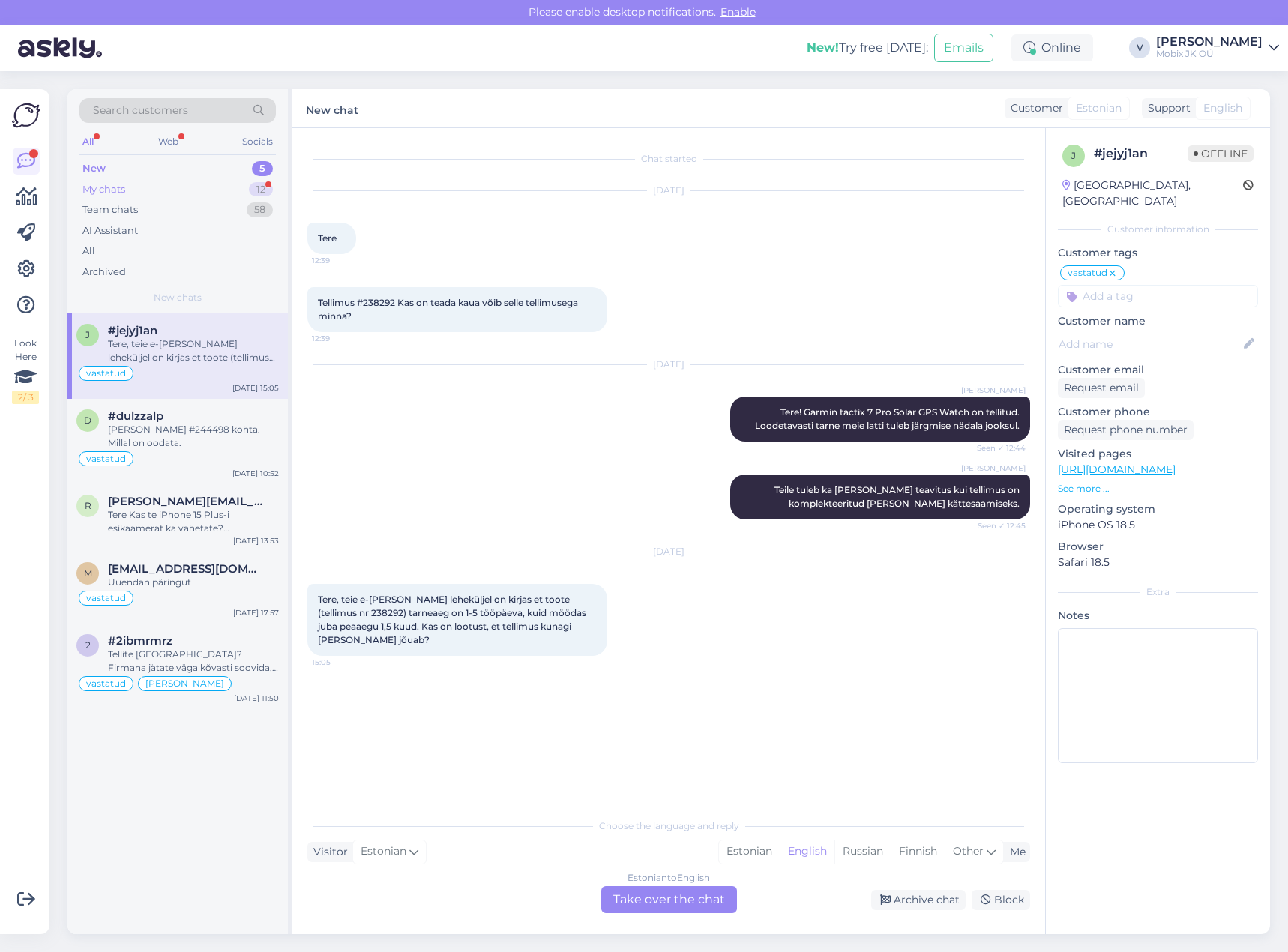
click at [236, 186] on div "My chats 12" at bounding box center [177, 189] width 196 height 21
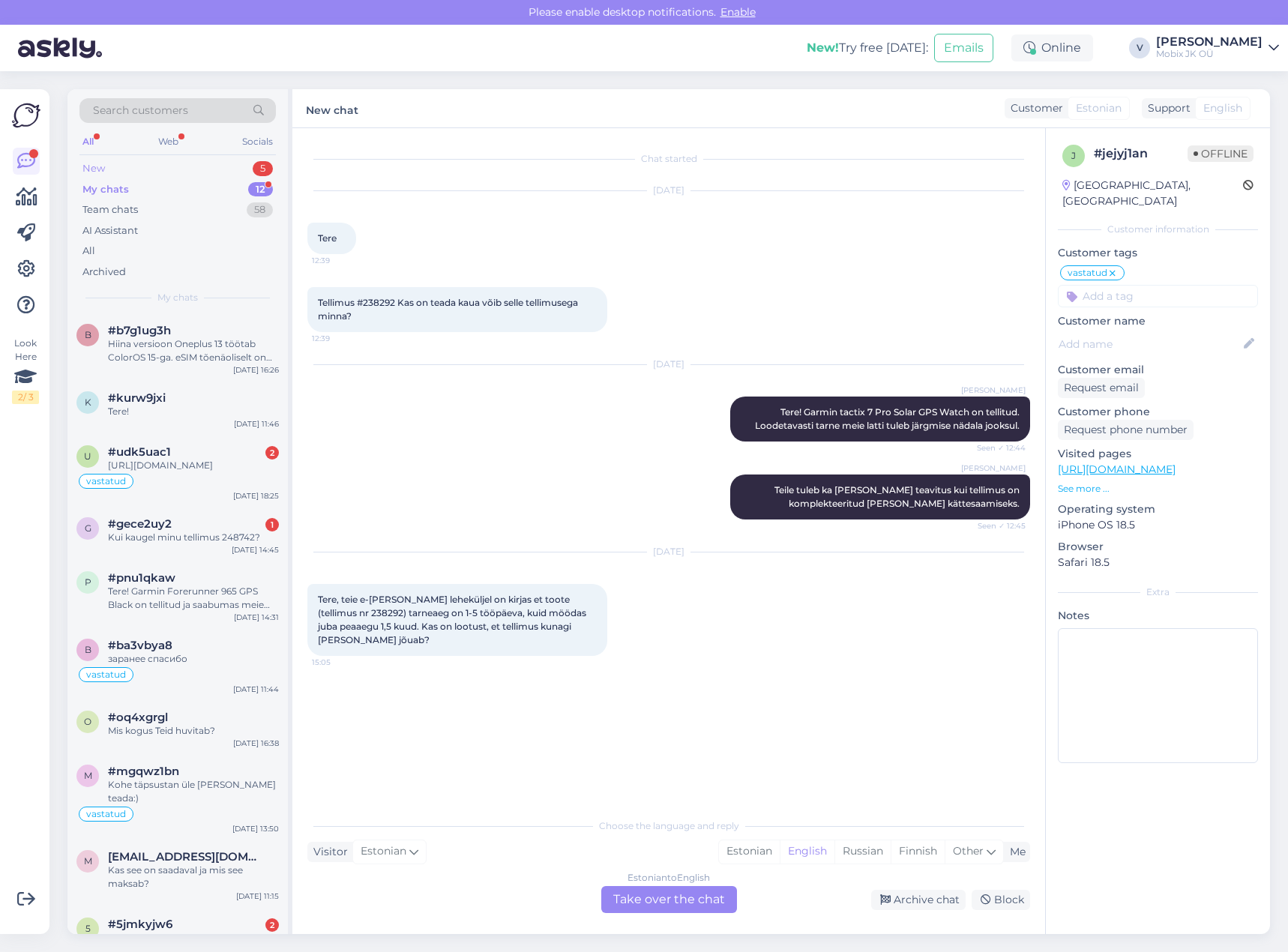
click at [232, 165] on div "New 5" at bounding box center [177, 169] width 196 height 21
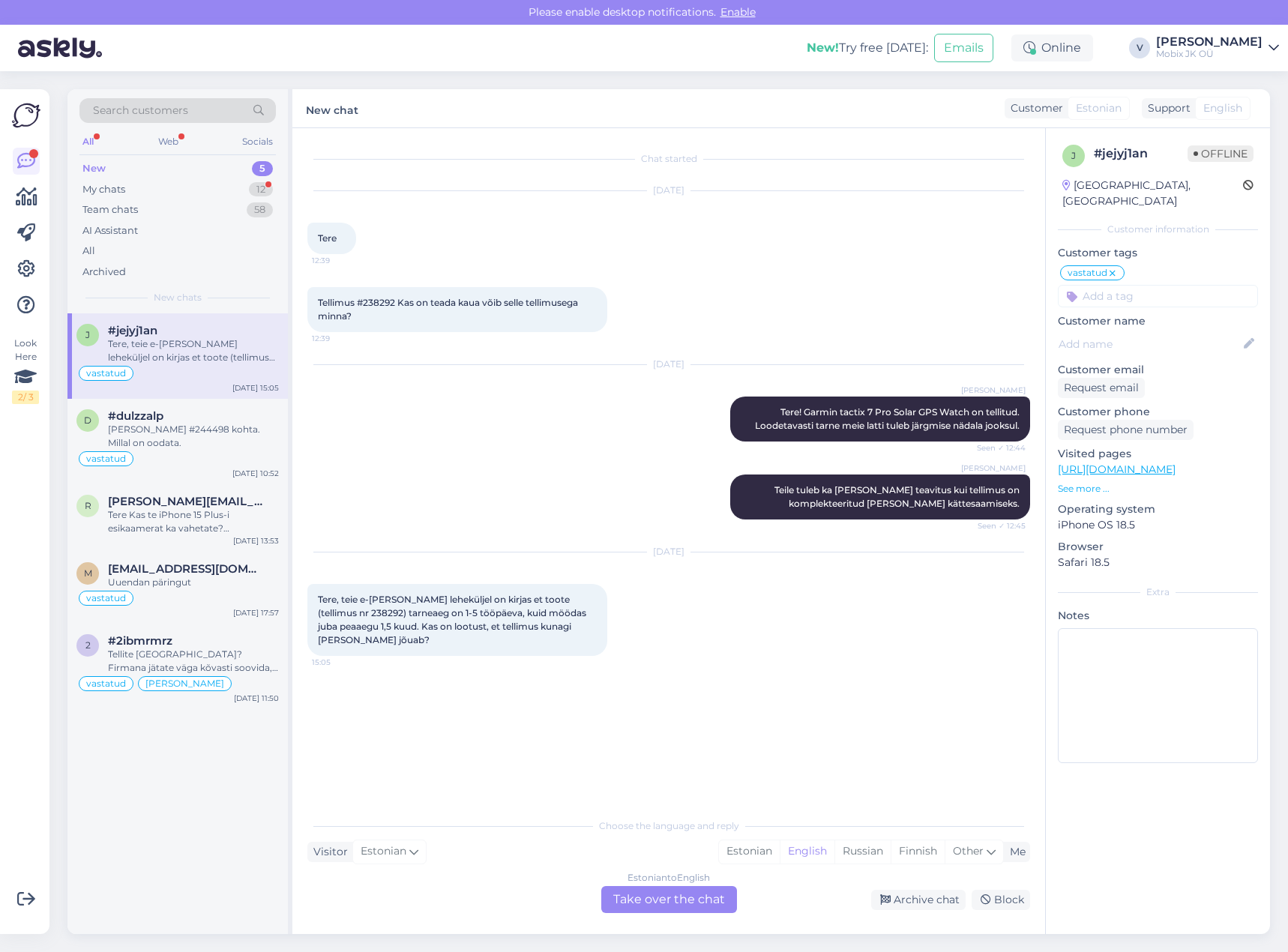
click at [243, 171] on div "New 5" at bounding box center [177, 169] width 196 height 21
click at [249, 188] on div "My chats 12" at bounding box center [177, 189] width 196 height 21
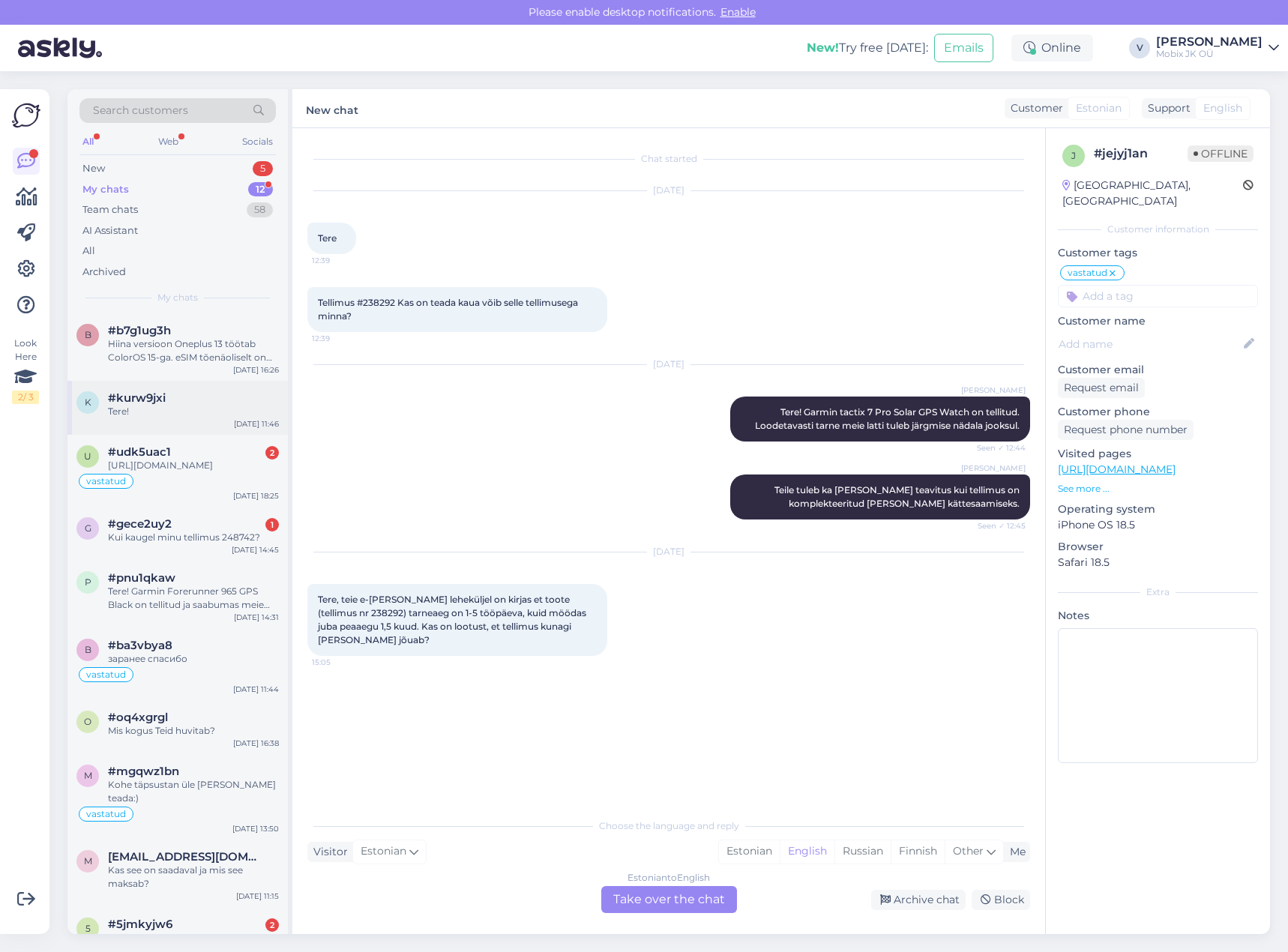
click at [248, 422] on div "[DATE] 11:46" at bounding box center [256, 423] width 45 height 11
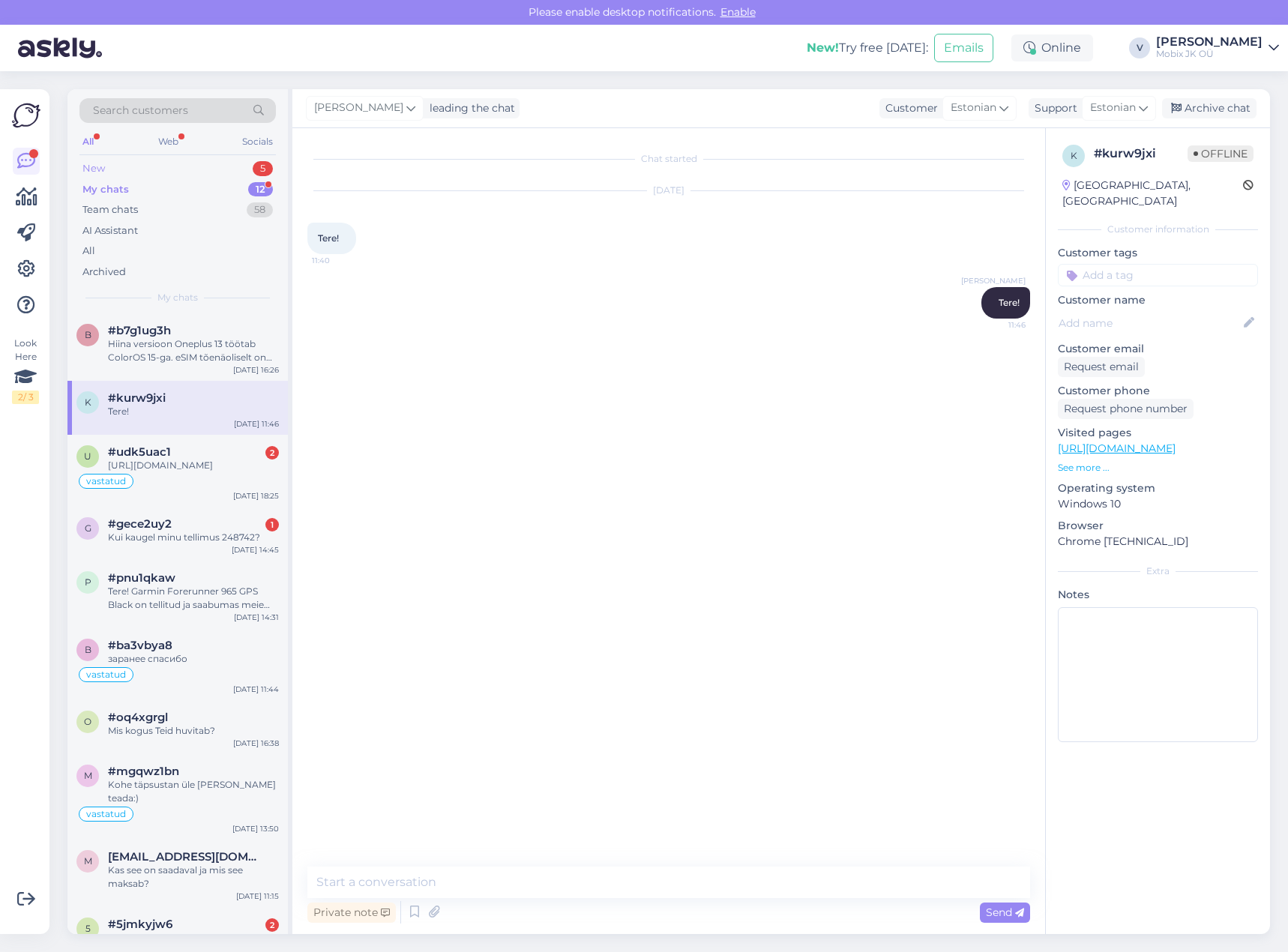
click at [212, 163] on div "New 5" at bounding box center [177, 169] width 196 height 21
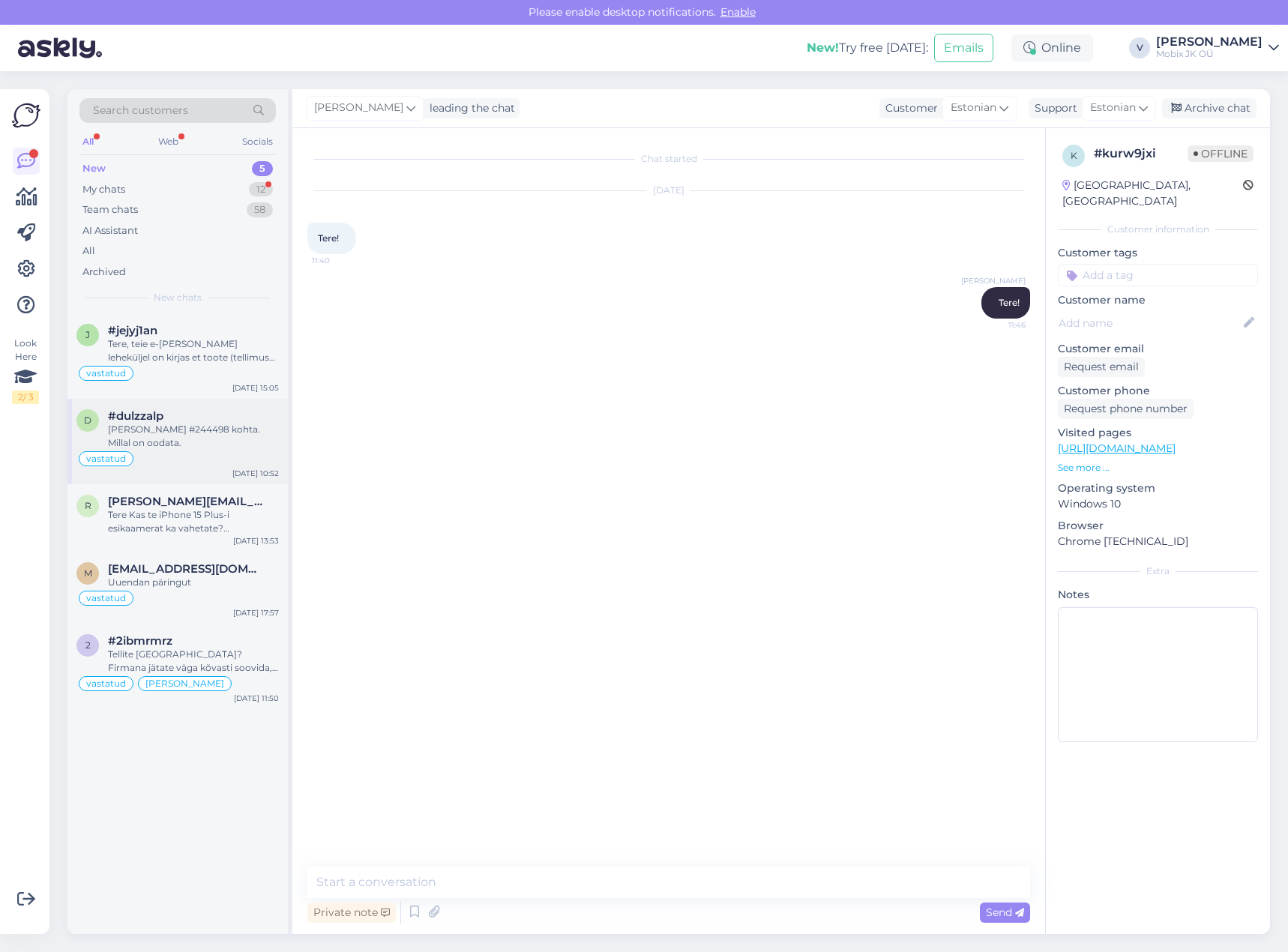
click at [205, 436] on div "[PERSON_NAME] #244498 kohta. Millal on oodata." at bounding box center [194, 437] width 171 height 27
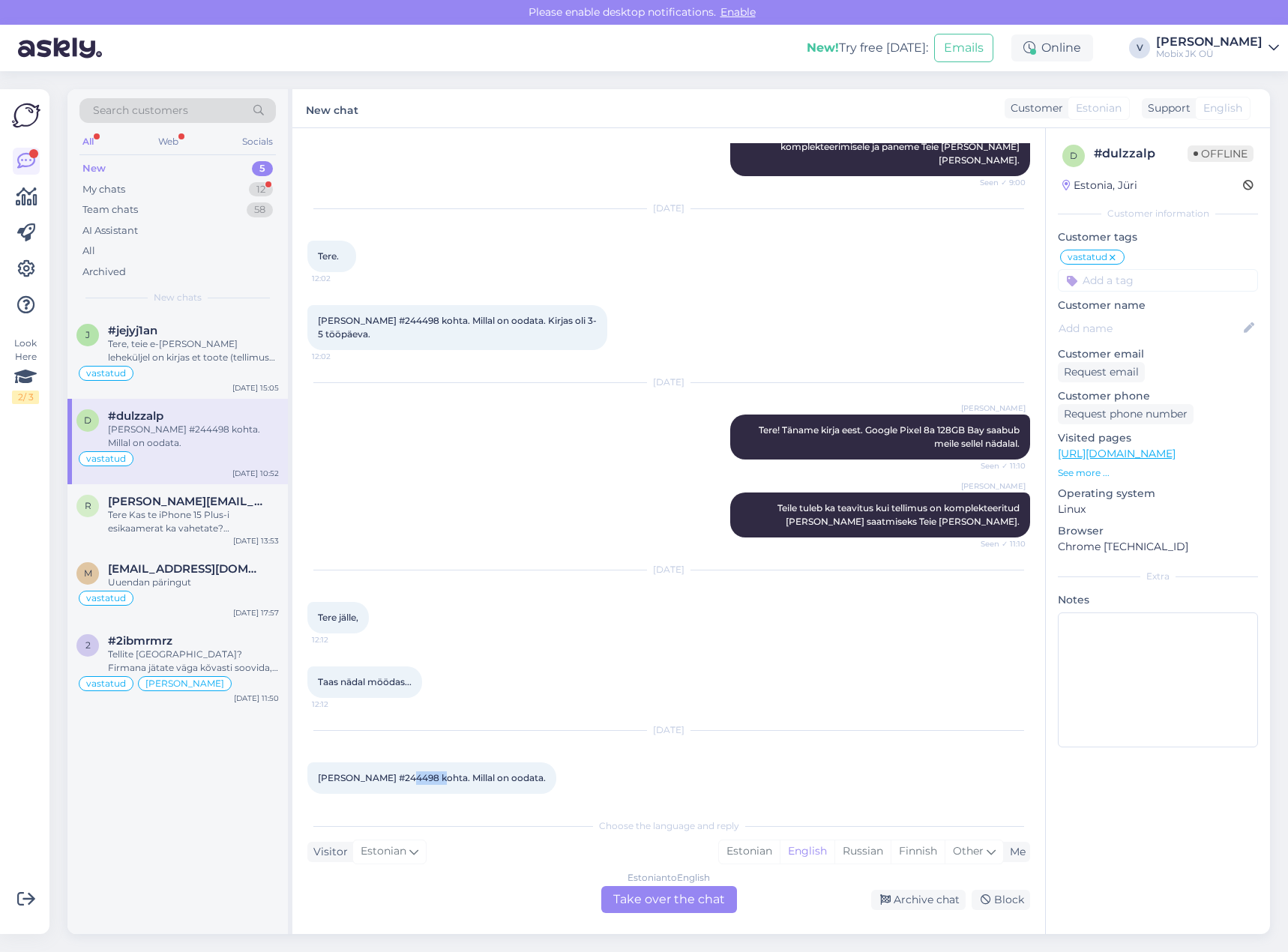
drag, startPoint x: 397, startPoint y: 762, endPoint x: 430, endPoint y: 759, distance: 33.1
click at [430, 772] on span "[PERSON_NAME] #244498 kohta. Millal on oodata." at bounding box center [432, 777] width 228 height 11
copy span "244498"
click at [216, 502] on span "[PERSON_NAME][EMAIL_ADDRESS][PERSON_NAME][DOMAIN_NAME]" at bounding box center [186, 502] width 156 height 14
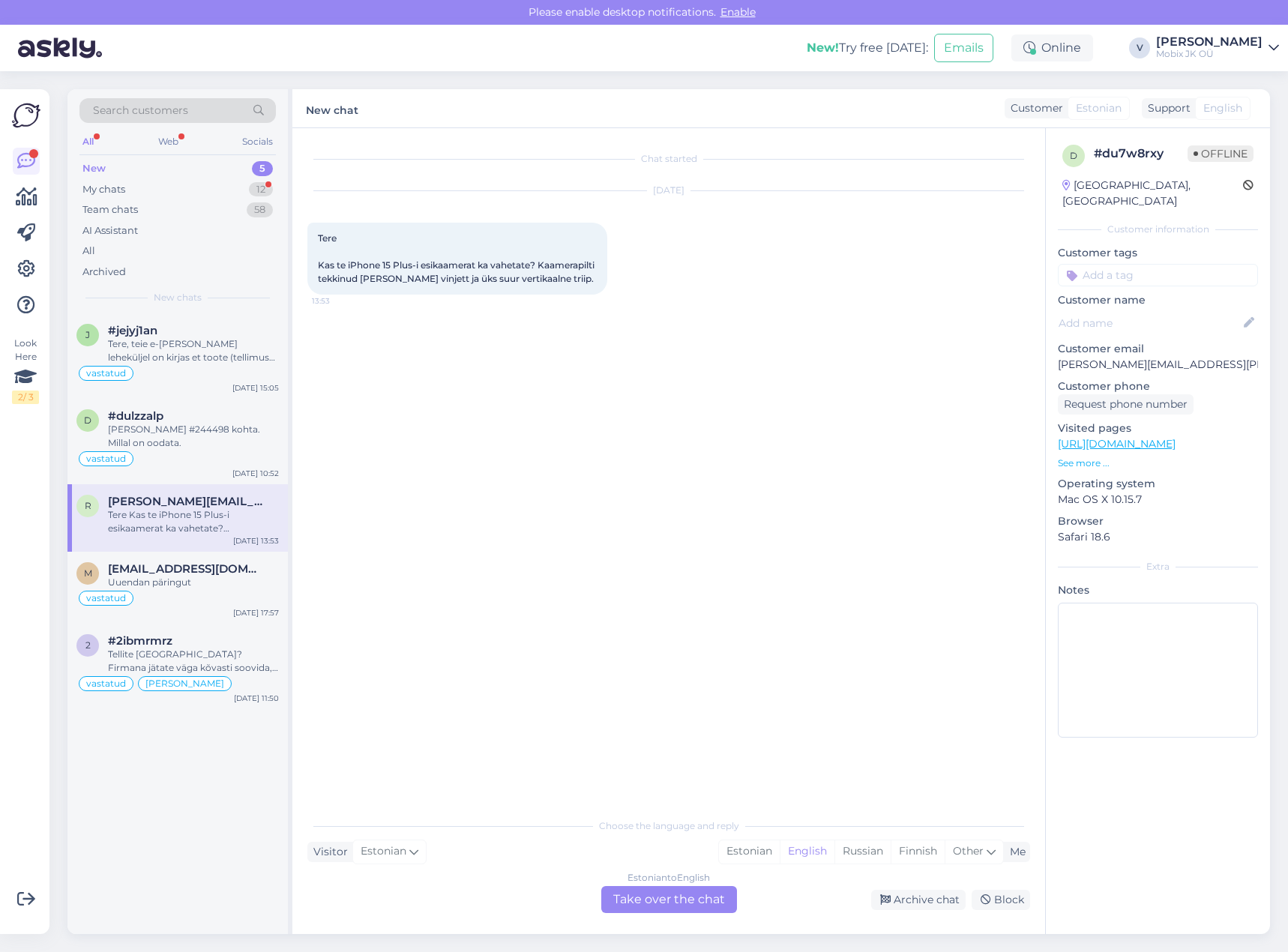
click at [710, 892] on div "Estonian to English Take over the chat" at bounding box center [669, 900] width 135 height 27
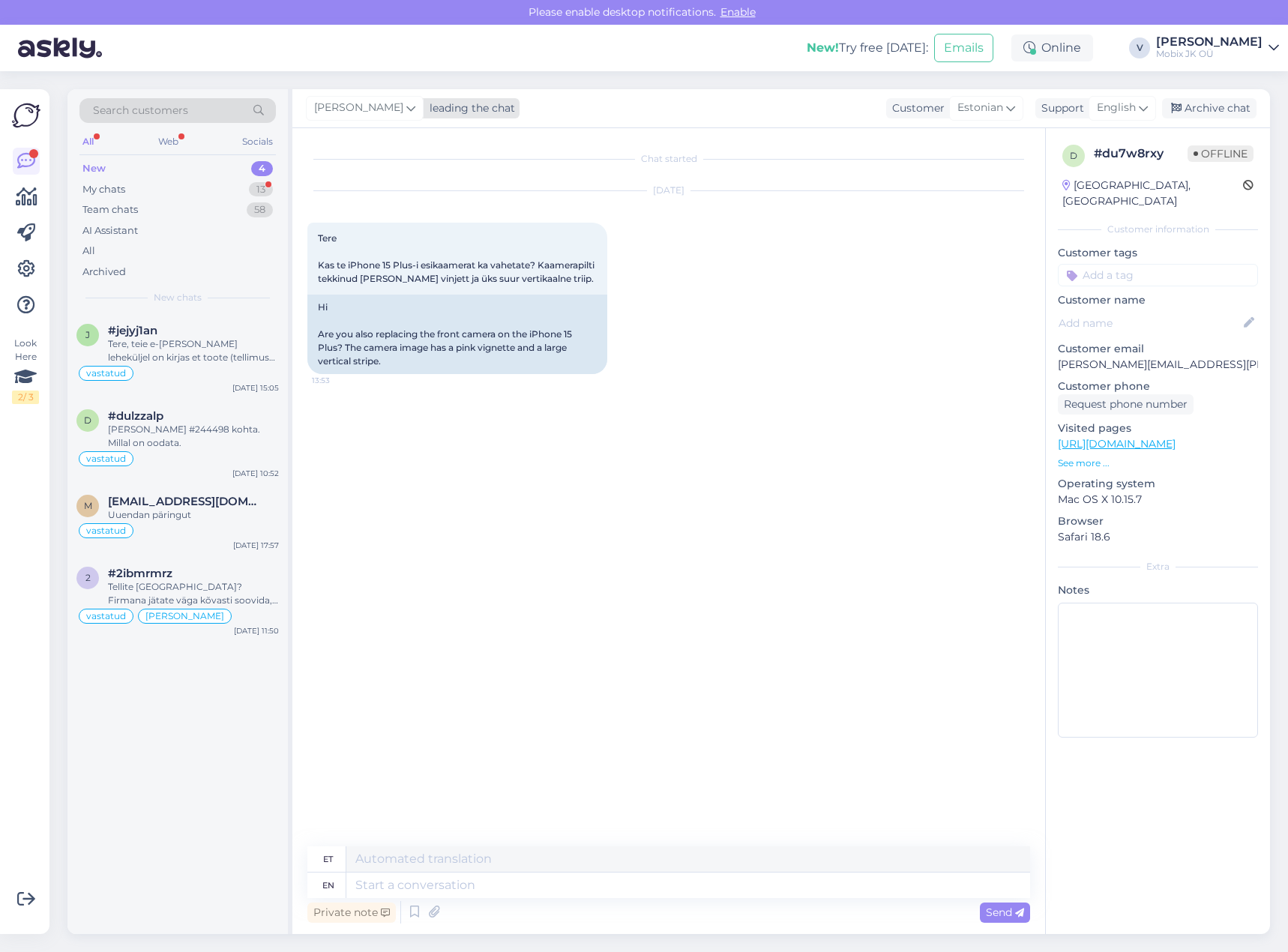
click at [425, 109] on div "leading the chat" at bounding box center [469, 108] width 92 height 15
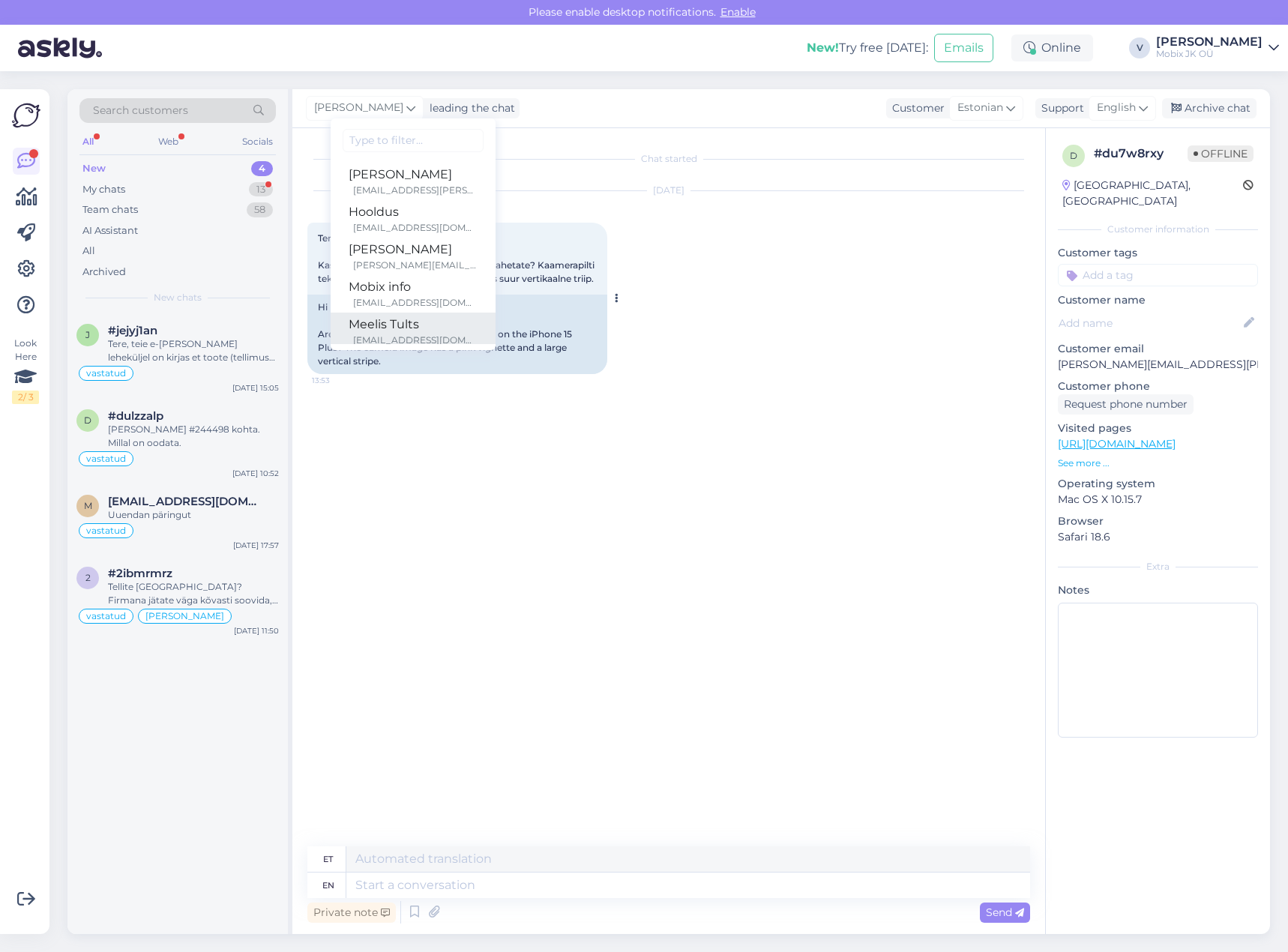
click at [417, 333] on div "[EMAIL_ADDRESS][DOMAIN_NAME]" at bounding box center [415, 340] width 124 height 14
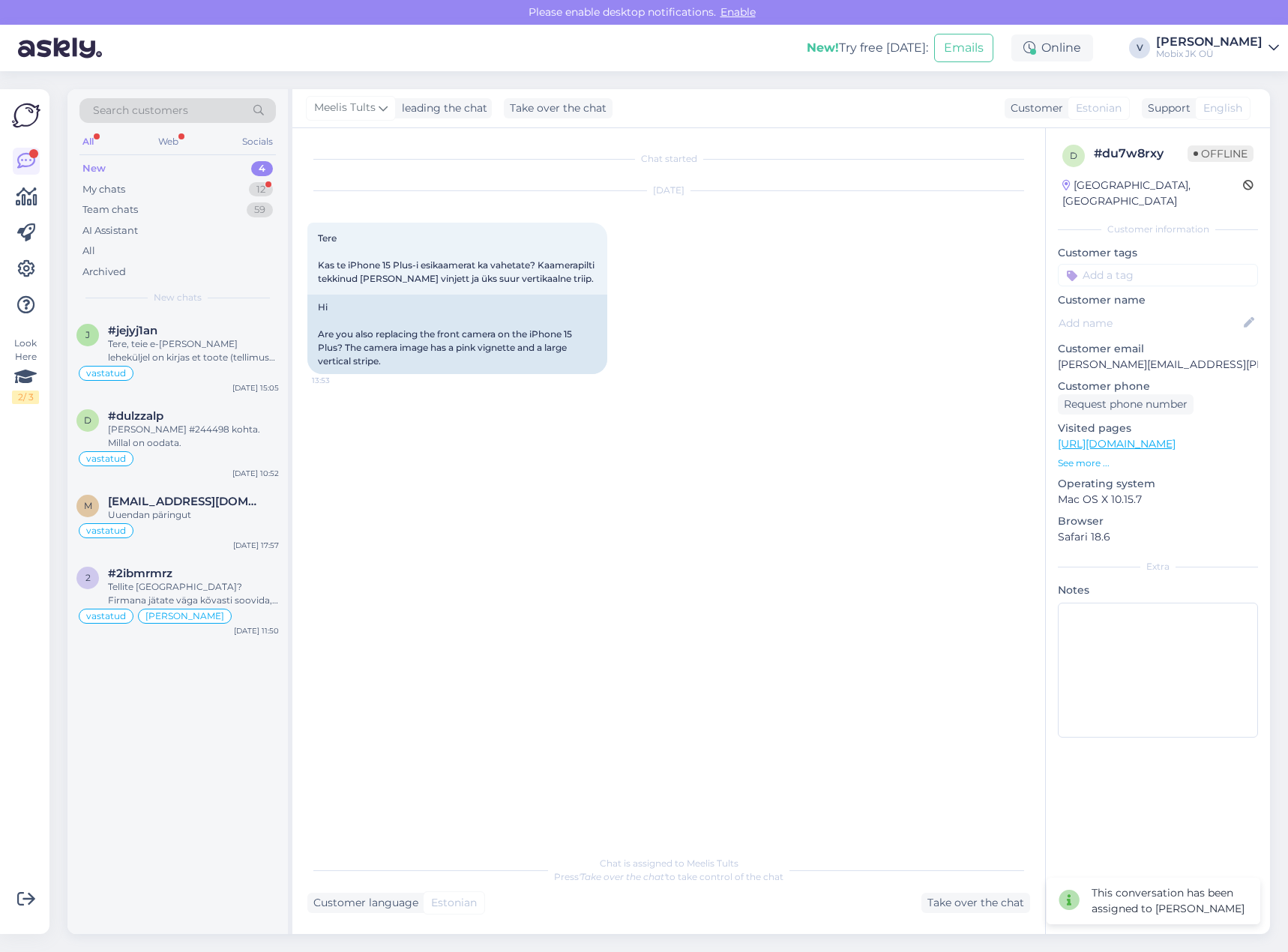
drag, startPoint x: 201, startPoint y: 594, endPoint x: 257, endPoint y: 54, distance: 542.9
click at [201, 587] on div "Tellite [GEOGRAPHIC_DATA]? Firmana jätate väga kõvasti soovida, kuigi esinduspo…" at bounding box center [194, 594] width 171 height 27
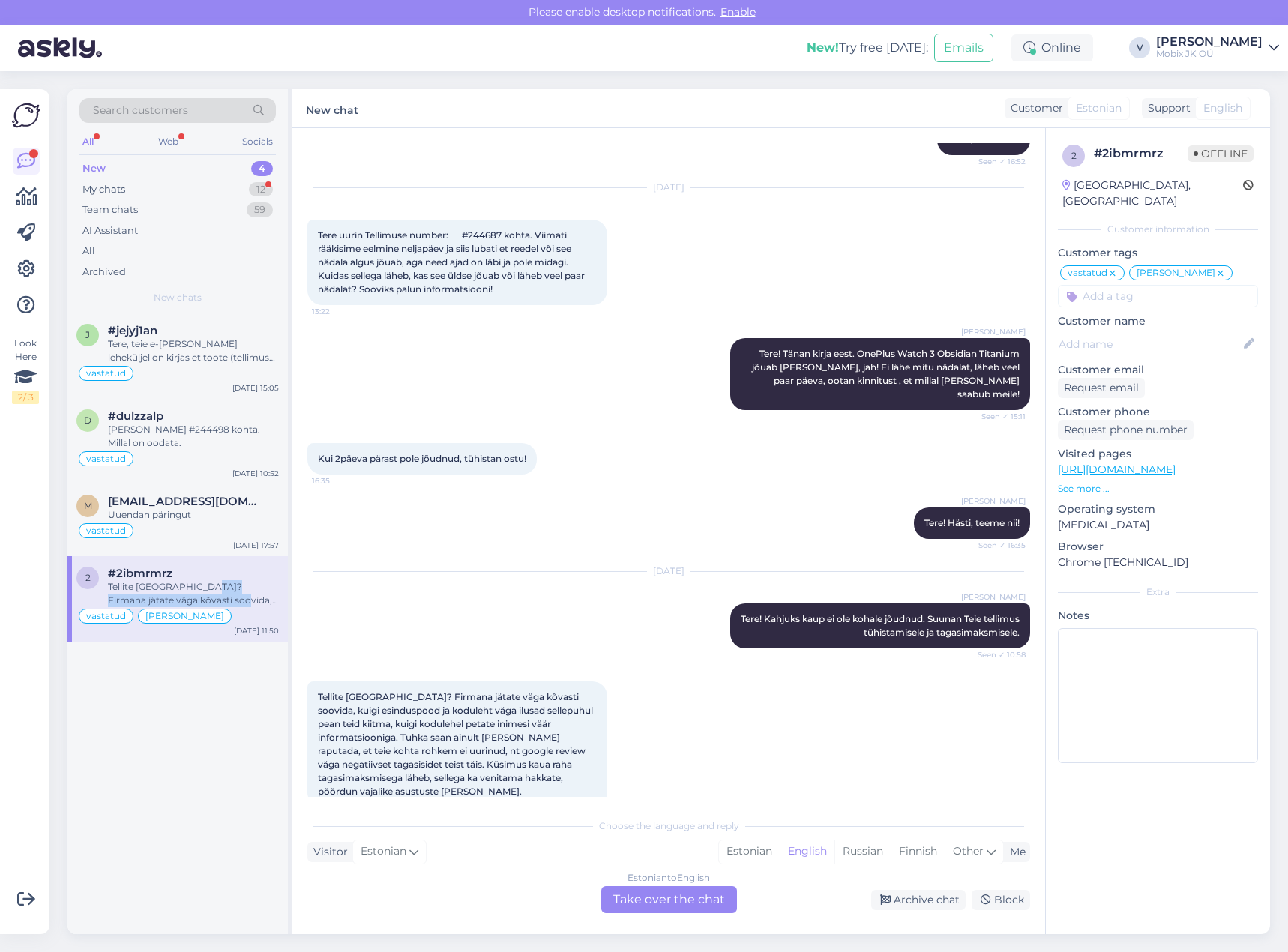
click at [209, 166] on div "New 4" at bounding box center [177, 169] width 196 height 21
click at [246, 172] on div "New 4" at bounding box center [177, 169] width 196 height 21
